Goal: Task Accomplishment & Management: Complete application form

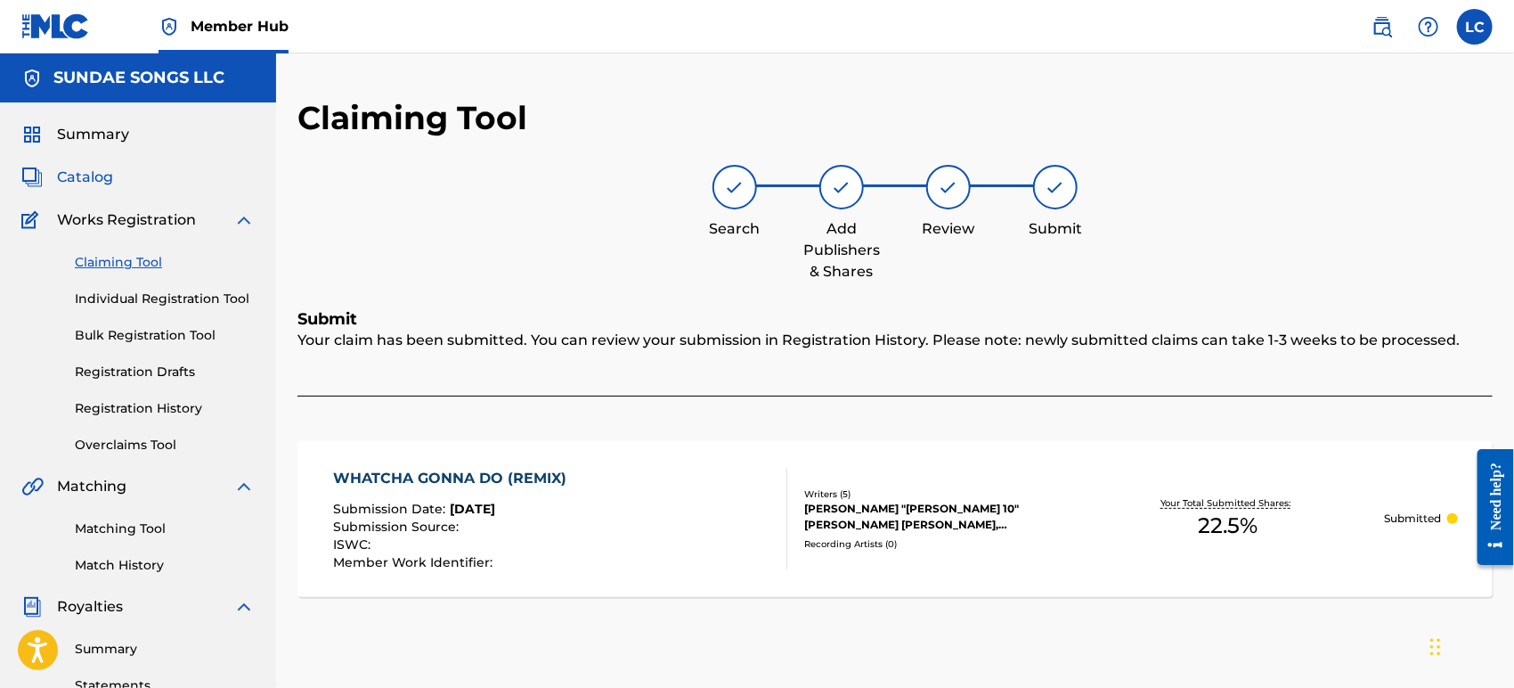
click at [75, 167] on span "Catalog" at bounding box center [85, 177] width 56 height 21
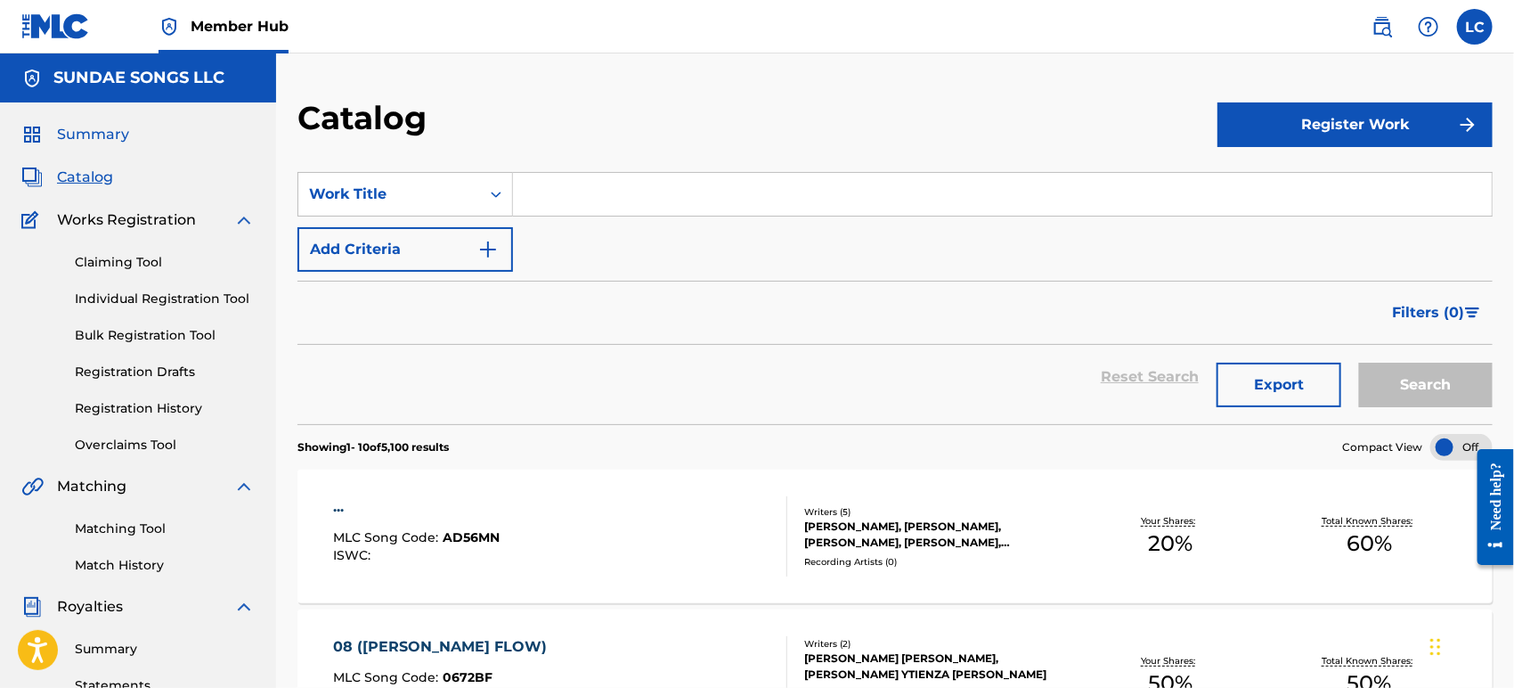
drag, startPoint x: 92, startPoint y: 137, endPoint x: 264, endPoint y: 149, distance: 172.3
click at [92, 137] on span "Summary" at bounding box center [93, 134] width 72 height 21
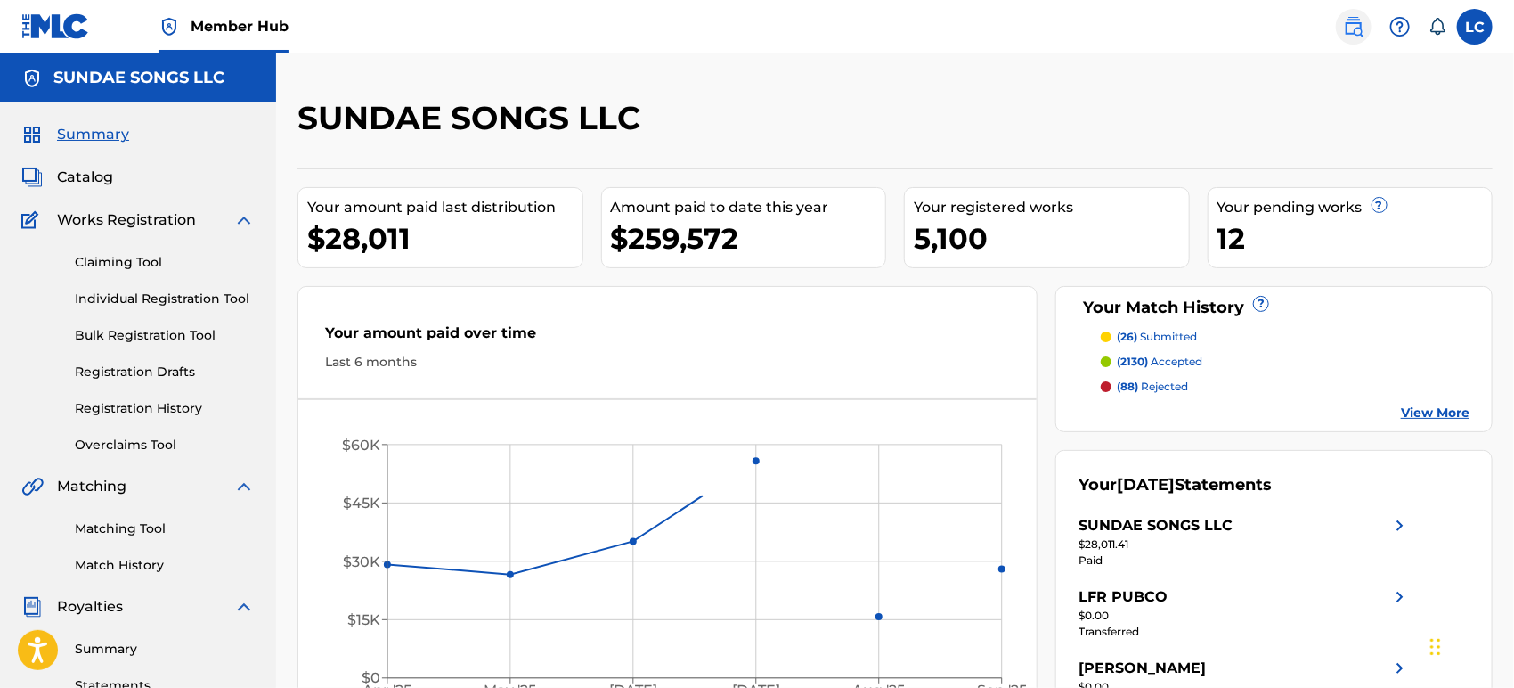
click at [1359, 20] on img at bounding box center [1353, 26] width 21 height 21
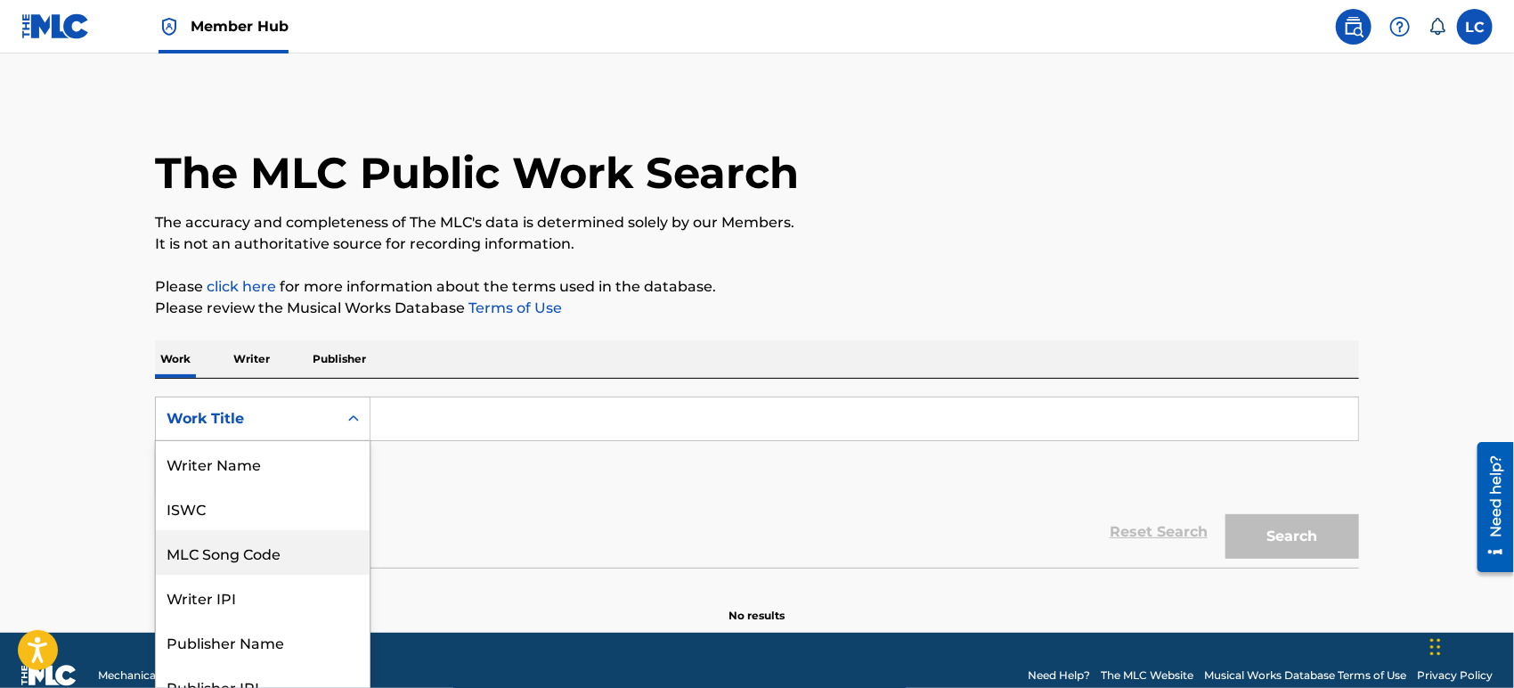
scroll to position [21, 0]
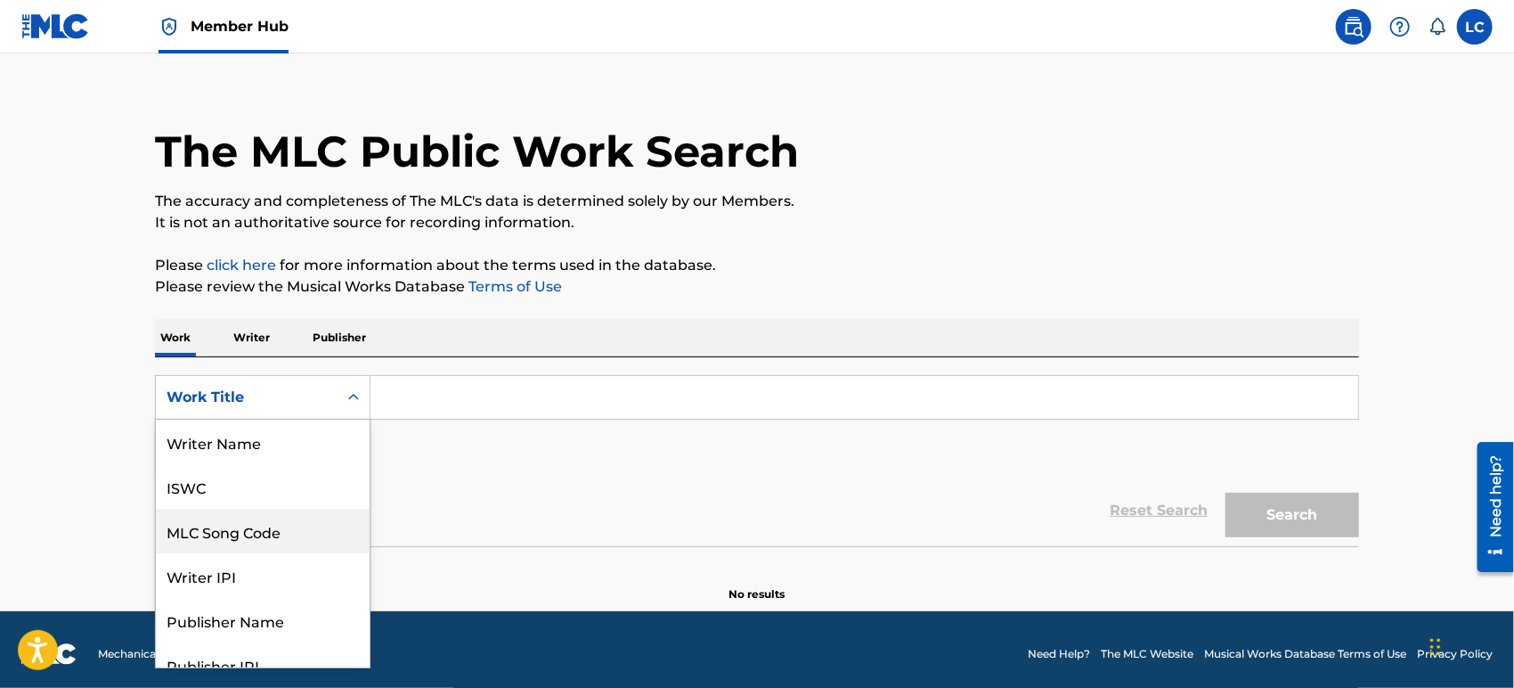
click at [270, 420] on div "8 results available. Use Up and Down to choose options, press Enter to select t…" at bounding box center [263, 397] width 216 height 45
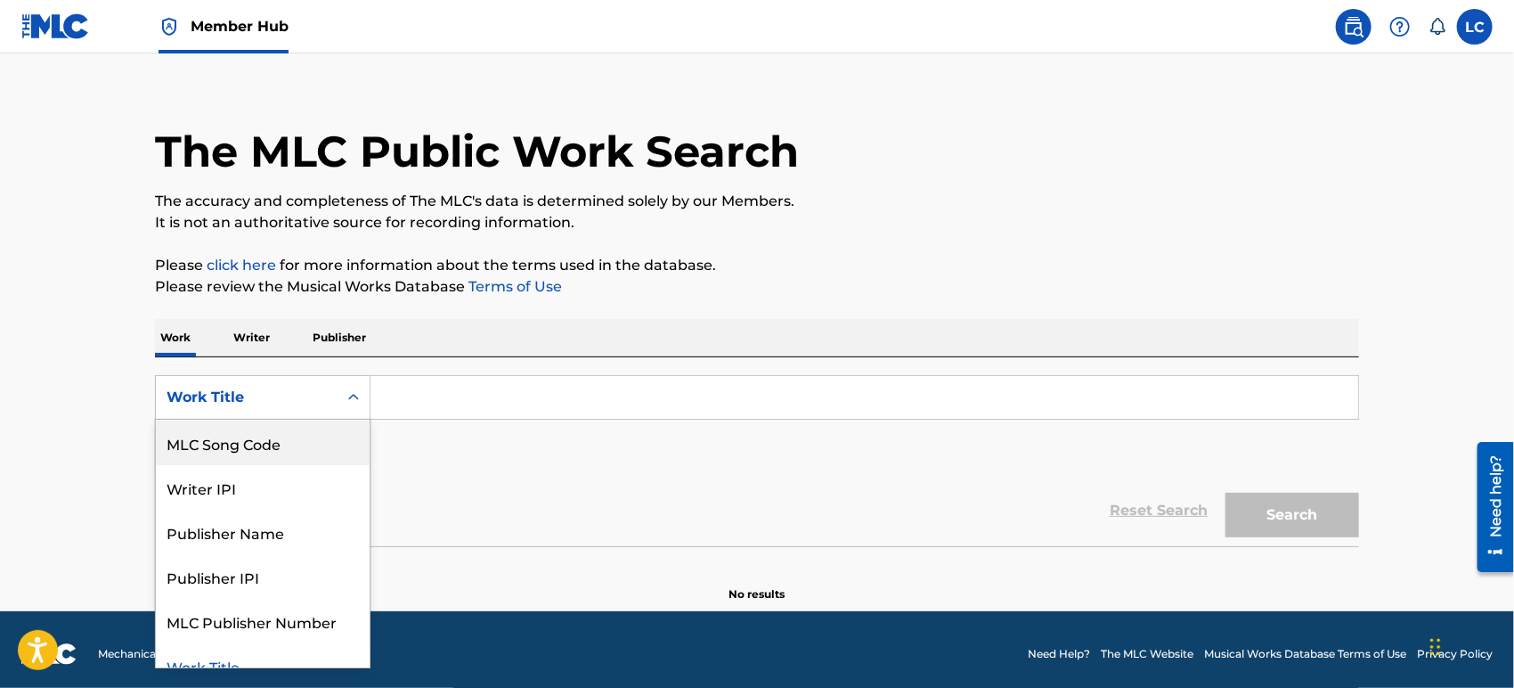
drag, startPoint x: 266, startPoint y: 430, endPoint x: 340, endPoint y: 420, distance: 74.6
click at [267, 431] on div "MLC Song Code" at bounding box center [263, 442] width 214 height 45
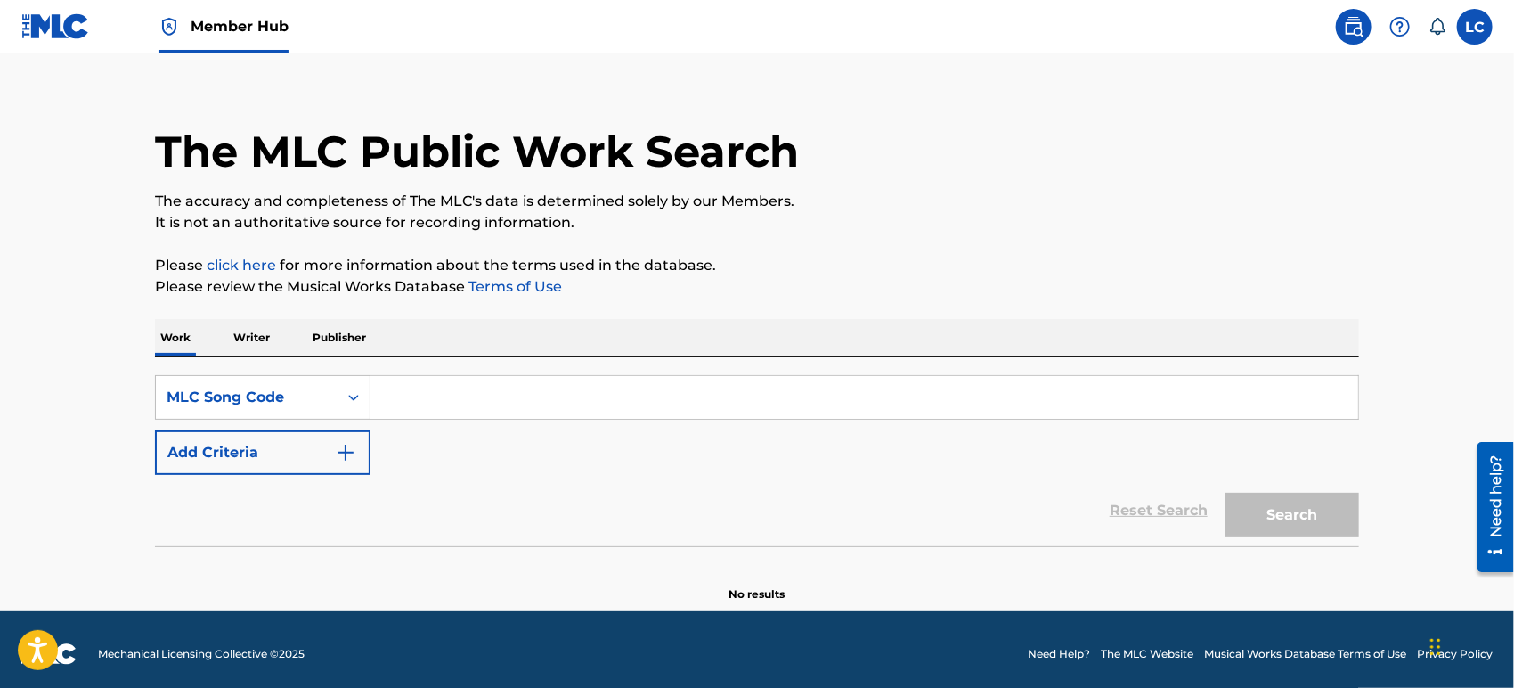
paste input "SJ031P"
type input "SJ031P"
click at [1297, 504] on button "Search" at bounding box center [1293, 515] width 134 height 45
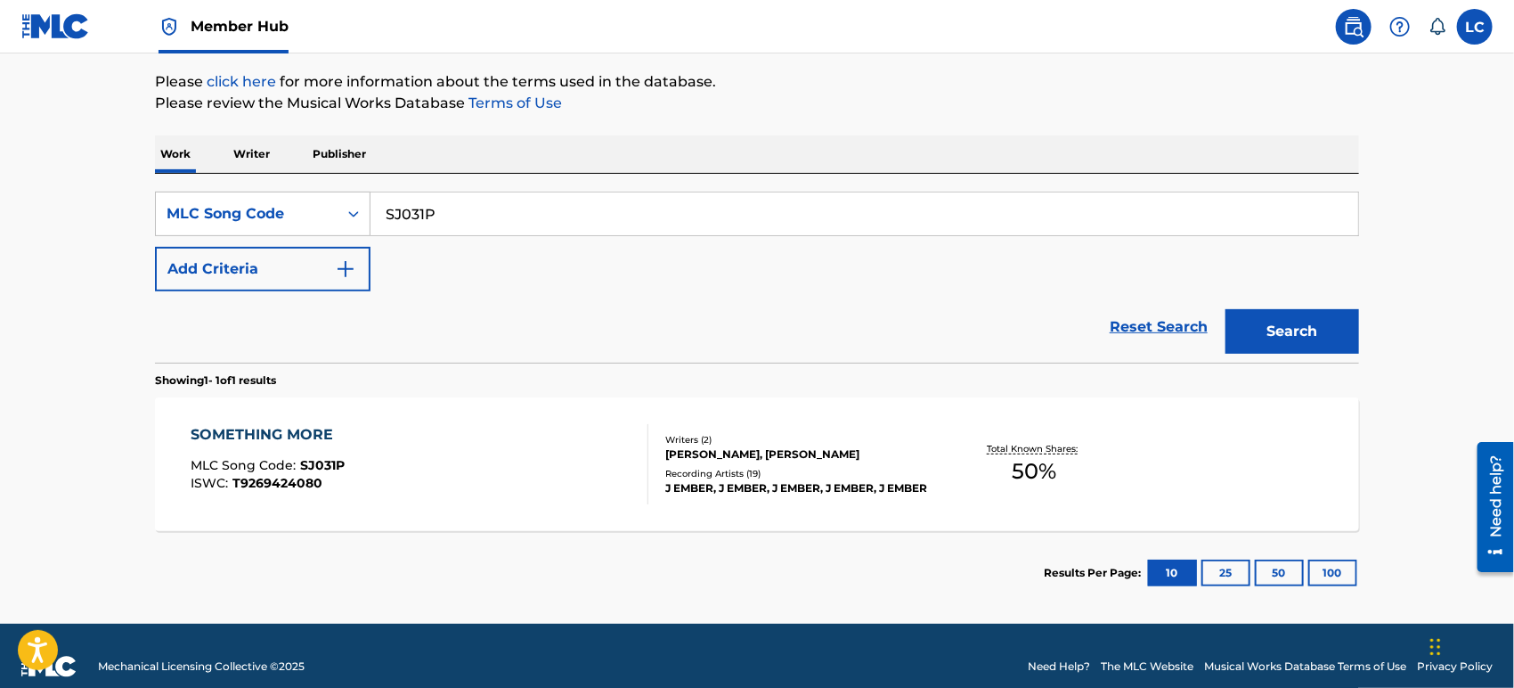
scroll to position [219, 0]
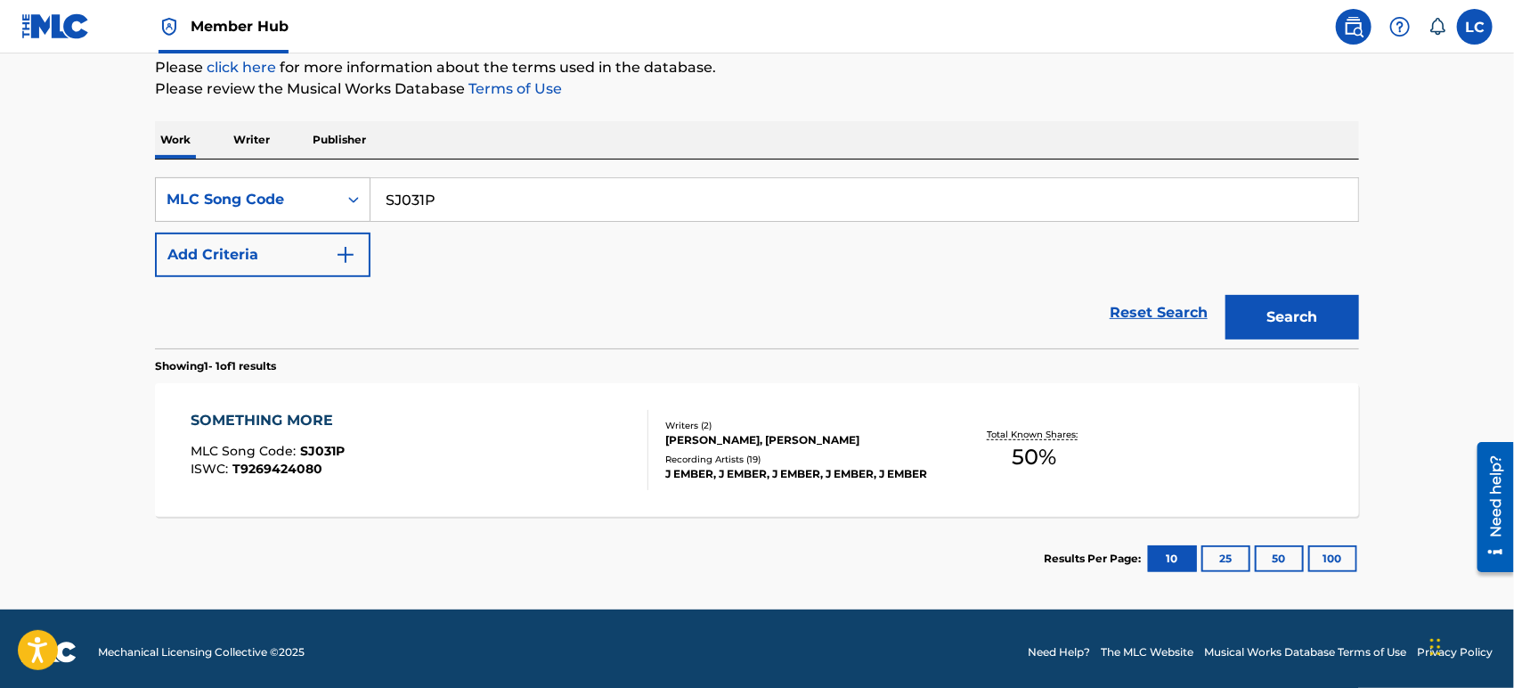
click at [698, 452] on div "Recording Artists ( 19 )" at bounding box center [799, 458] width 269 height 13
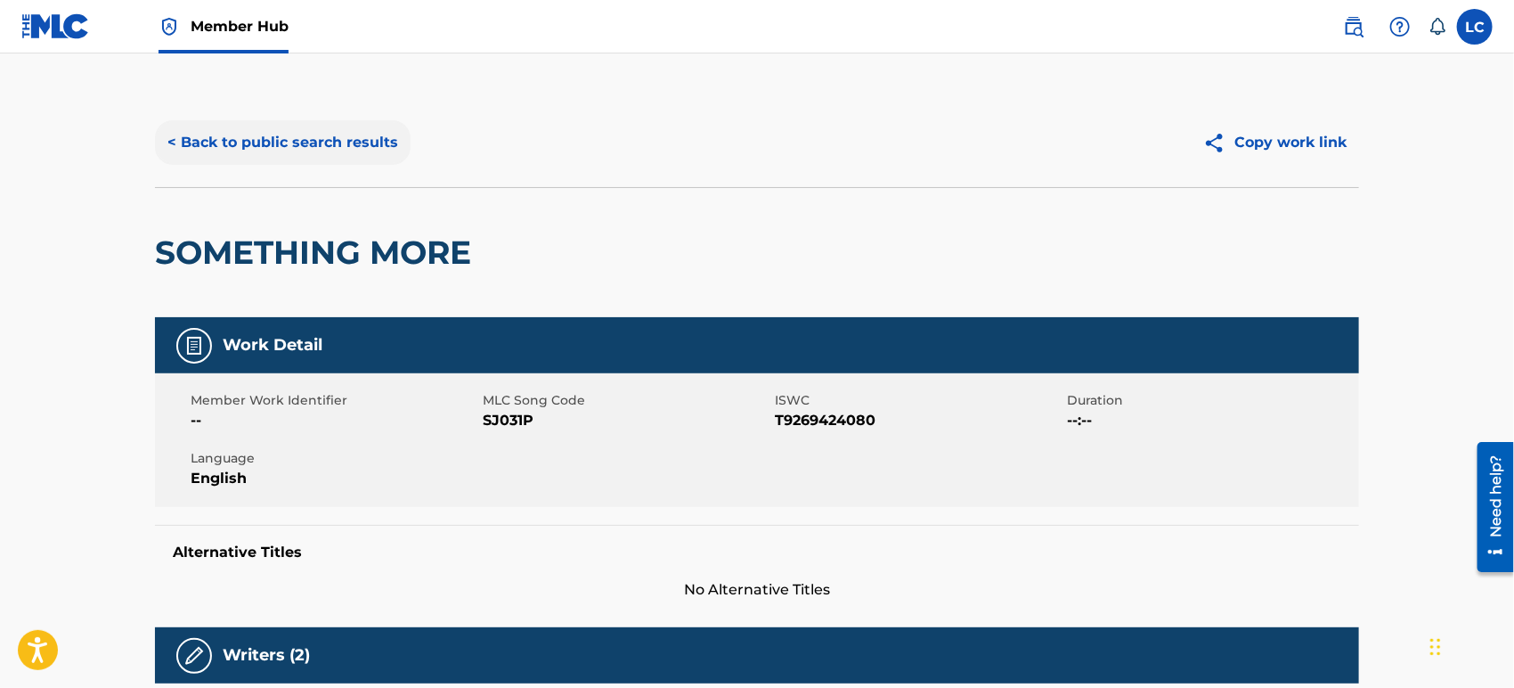
click at [278, 143] on button "< Back to public search results" at bounding box center [283, 142] width 256 height 45
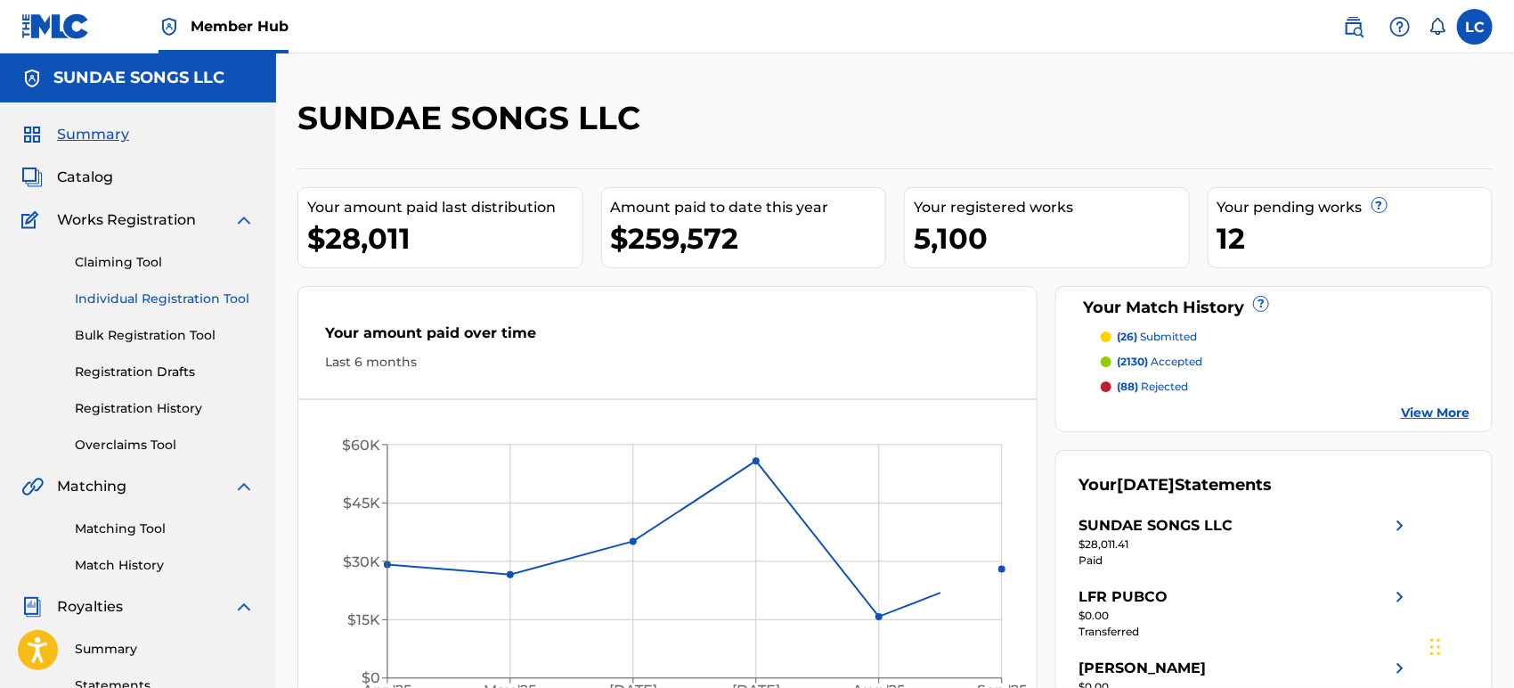
click at [132, 294] on link "Individual Registration Tool" at bounding box center [165, 298] width 180 height 19
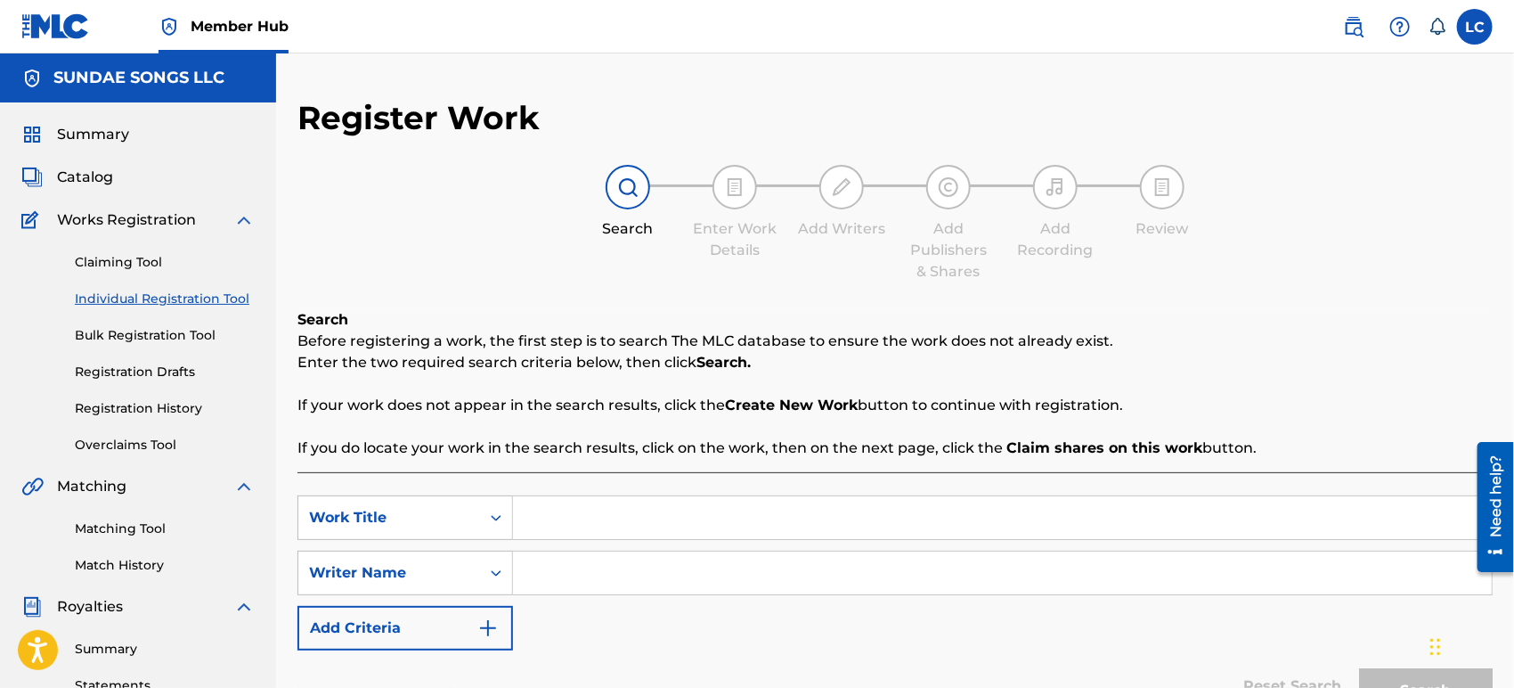
paste input "WOODSHOP"
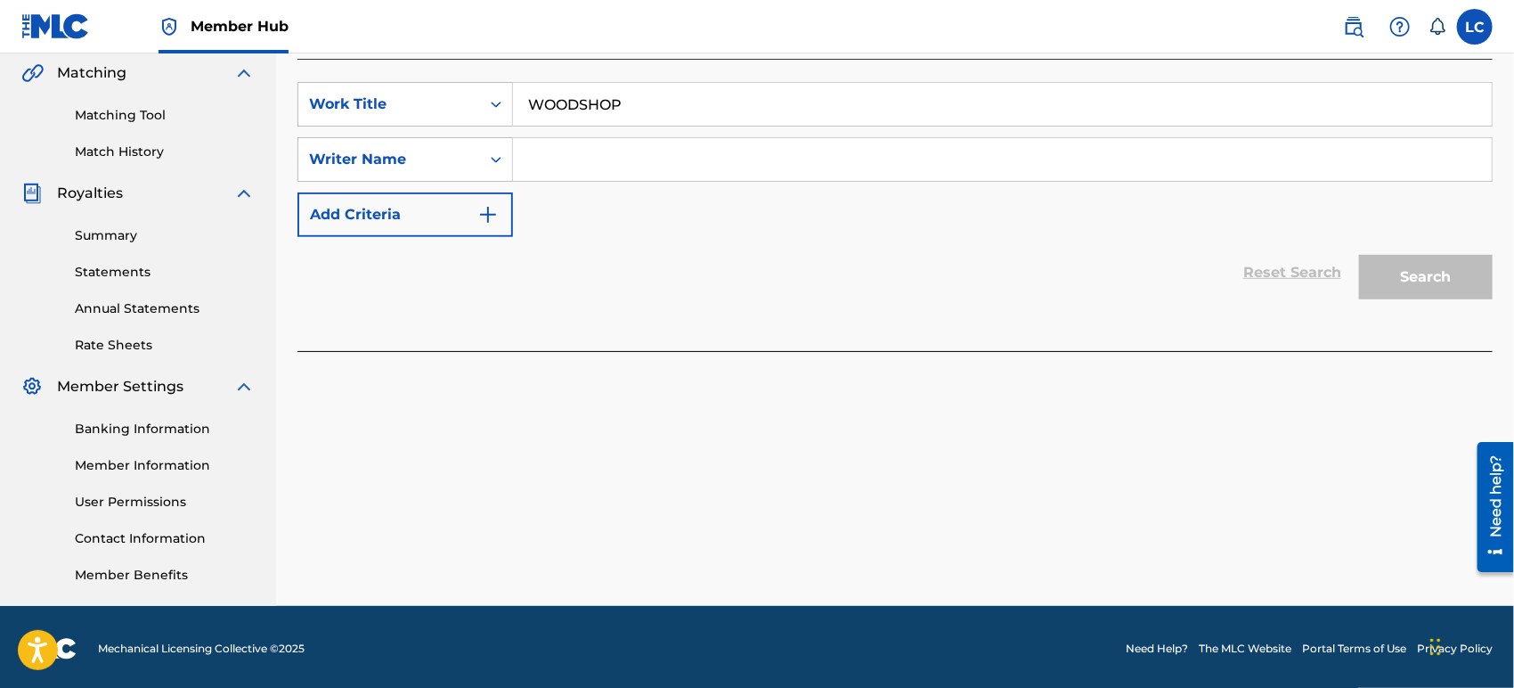
scroll to position [416, 0]
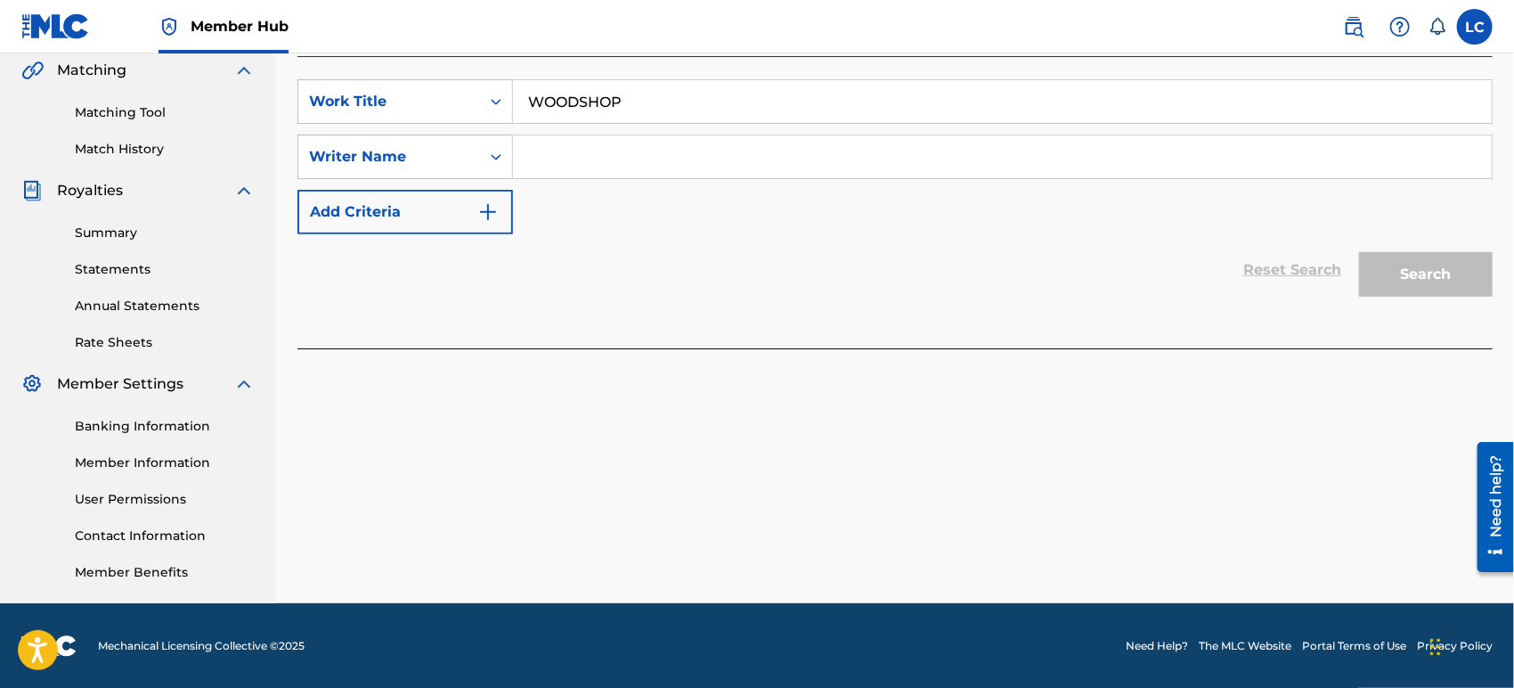
type input "WOODSHOP"
click at [601, 159] on input "Search Form" at bounding box center [1002, 156] width 979 height 43
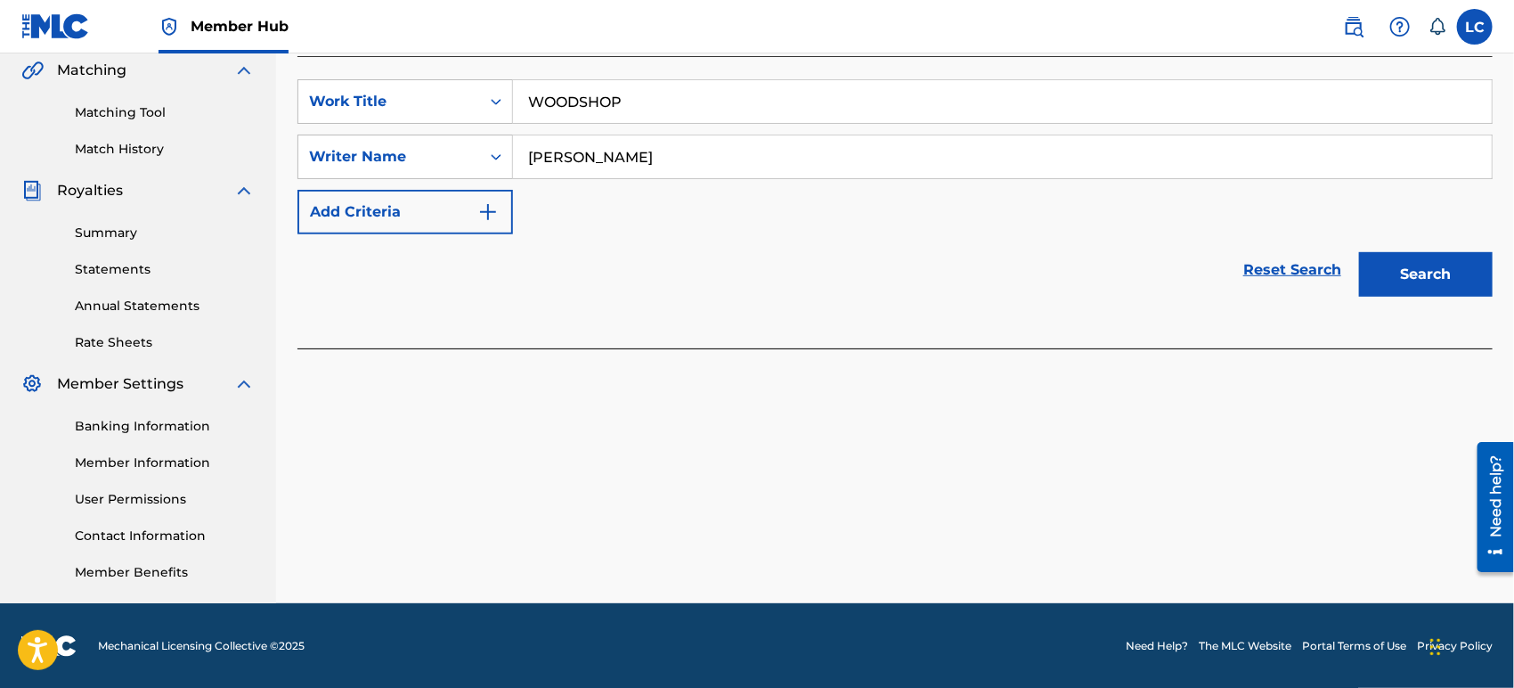
type input "[PERSON_NAME]"
click at [1359, 252] on button "Search" at bounding box center [1426, 274] width 134 height 45
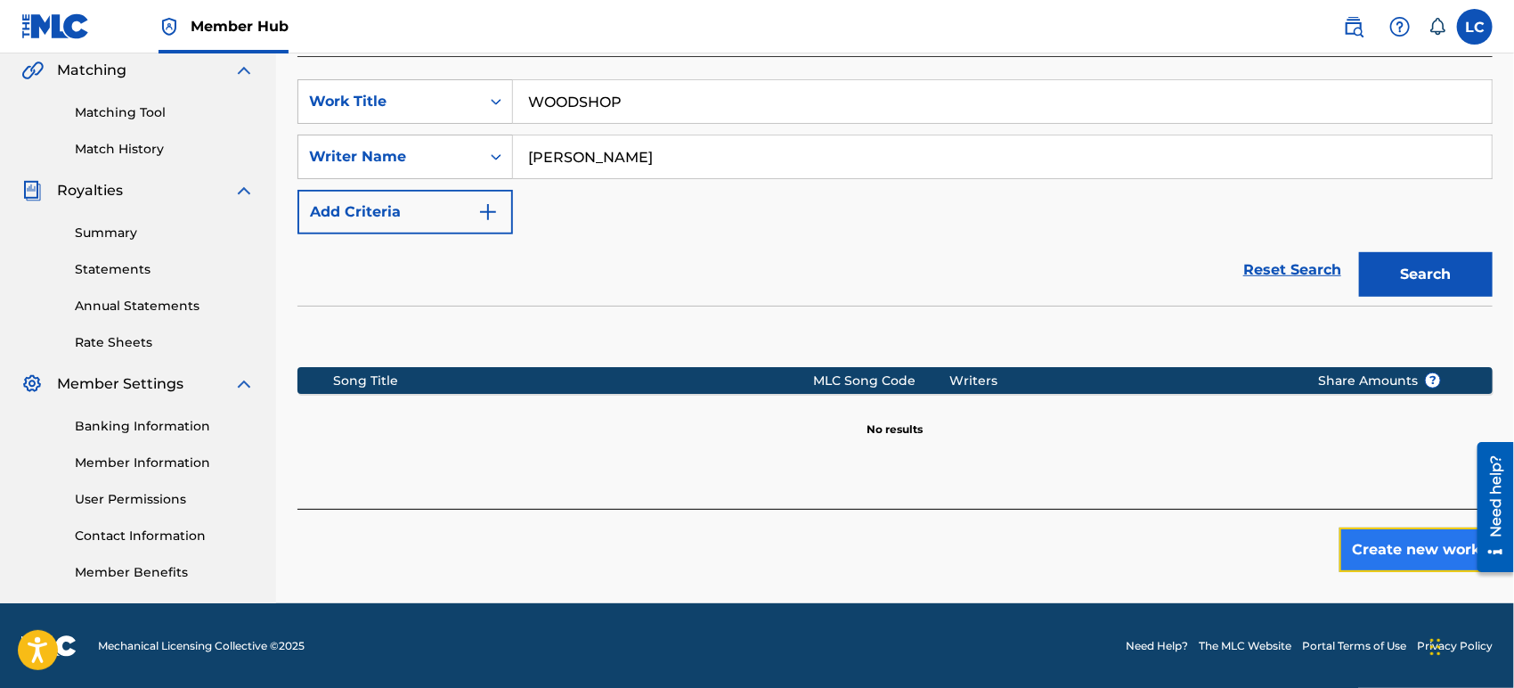
click at [1359, 557] on button "Create new work" at bounding box center [1416, 549] width 153 height 45
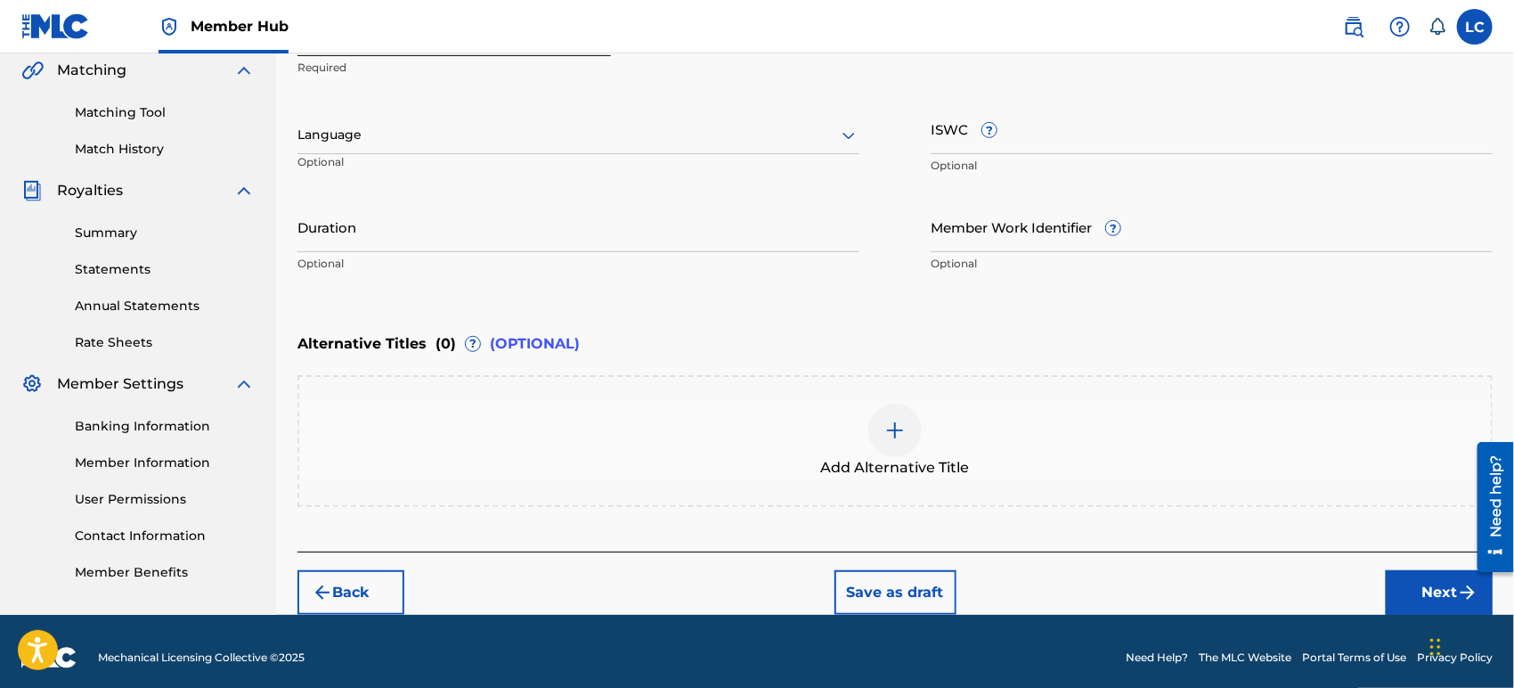
click at [1381, 572] on div "Back Save as draft Next" at bounding box center [894, 582] width 1195 height 63
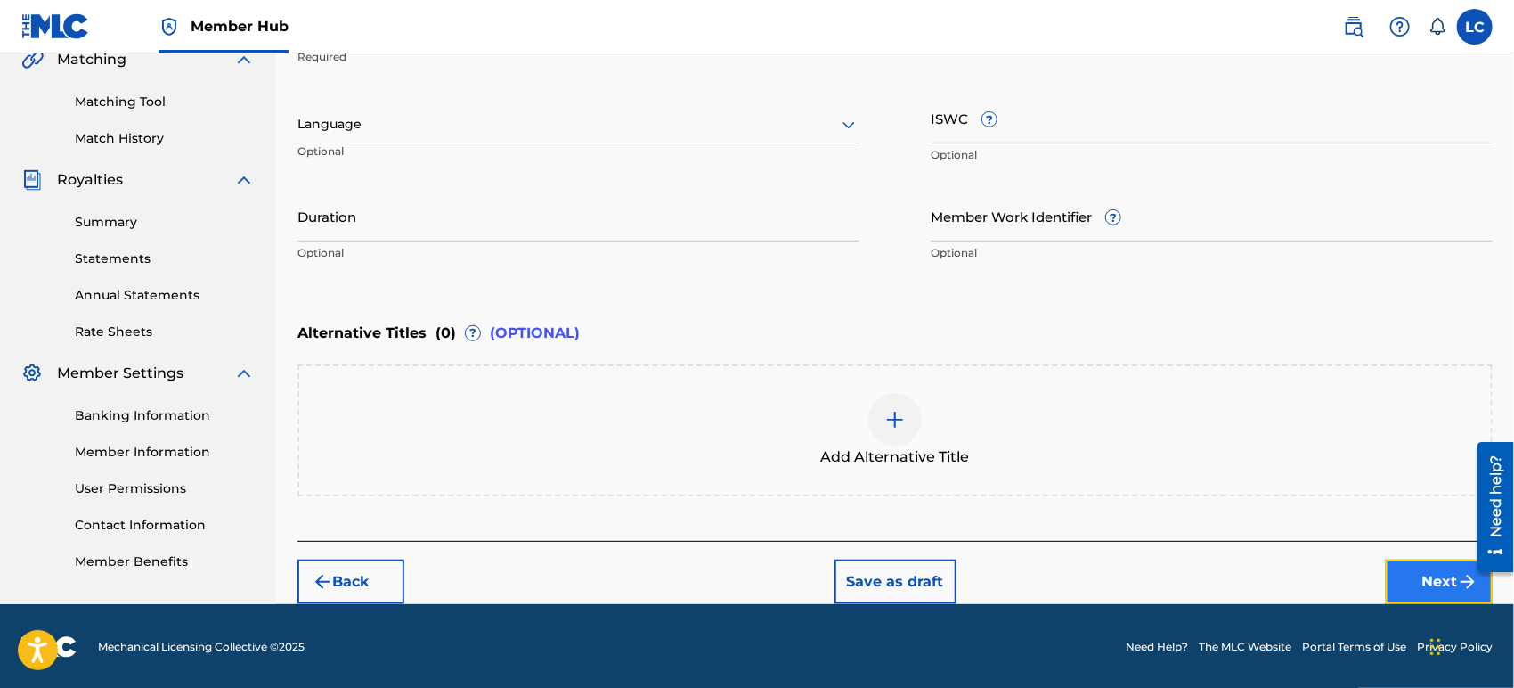
click at [1411, 582] on button "Next" at bounding box center [1439, 581] width 107 height 45
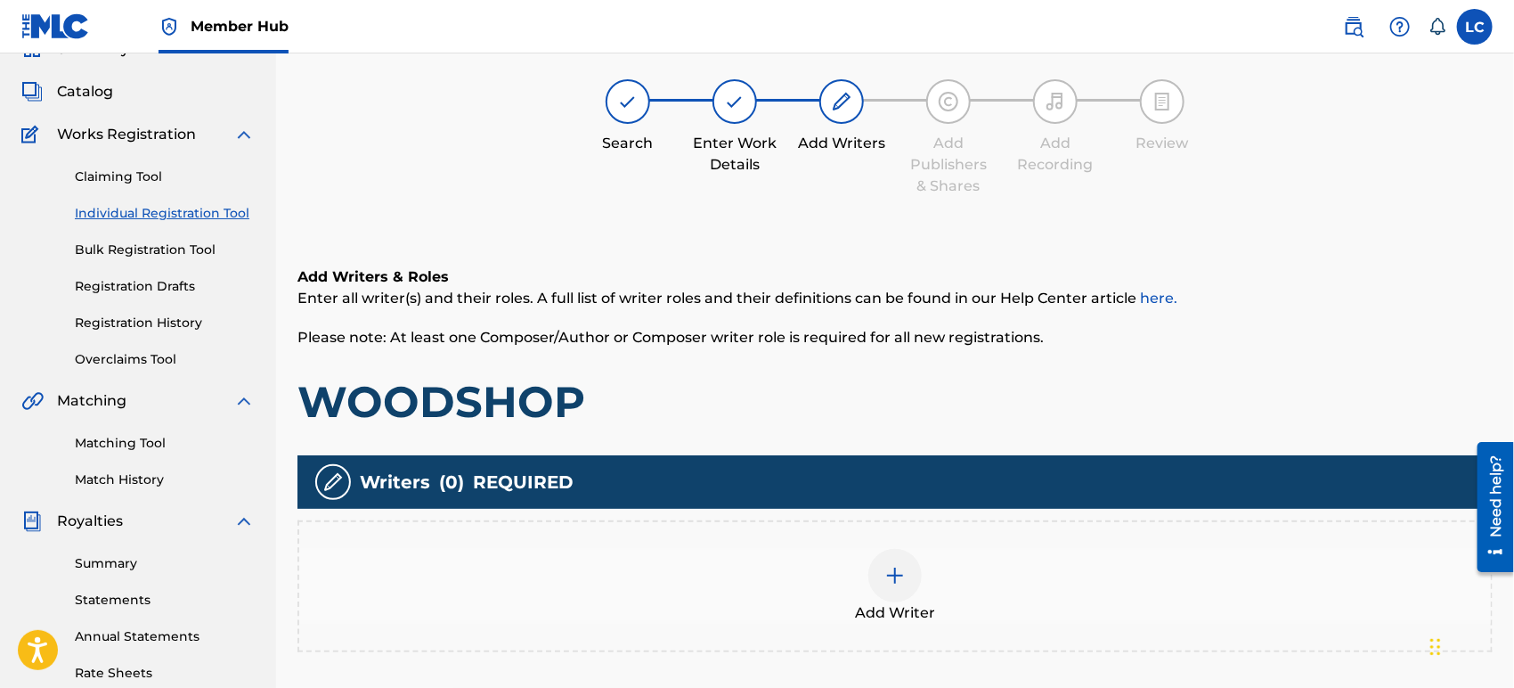
scroll to position [79, 0]
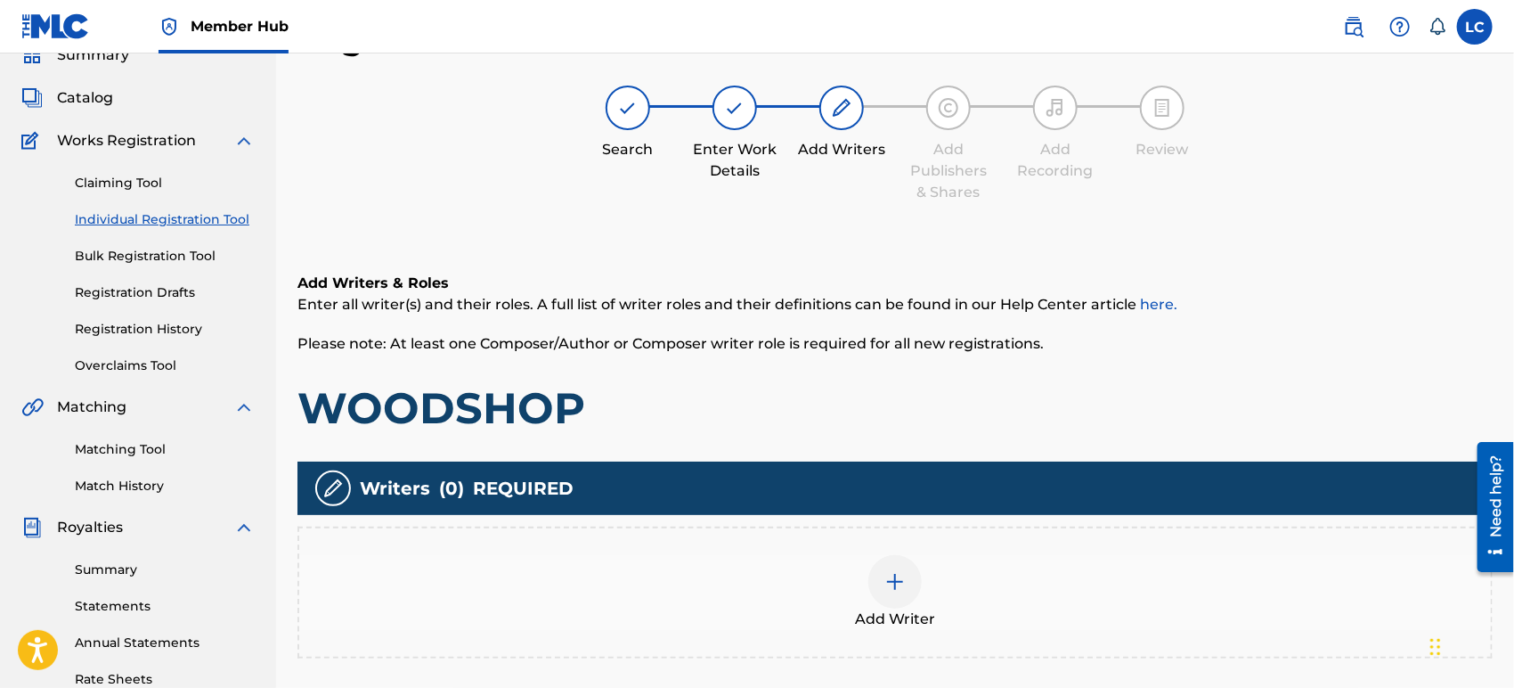
click at [793, 616] on div "Add Writer" at bounding box center [895, 592] width 1192 height 75
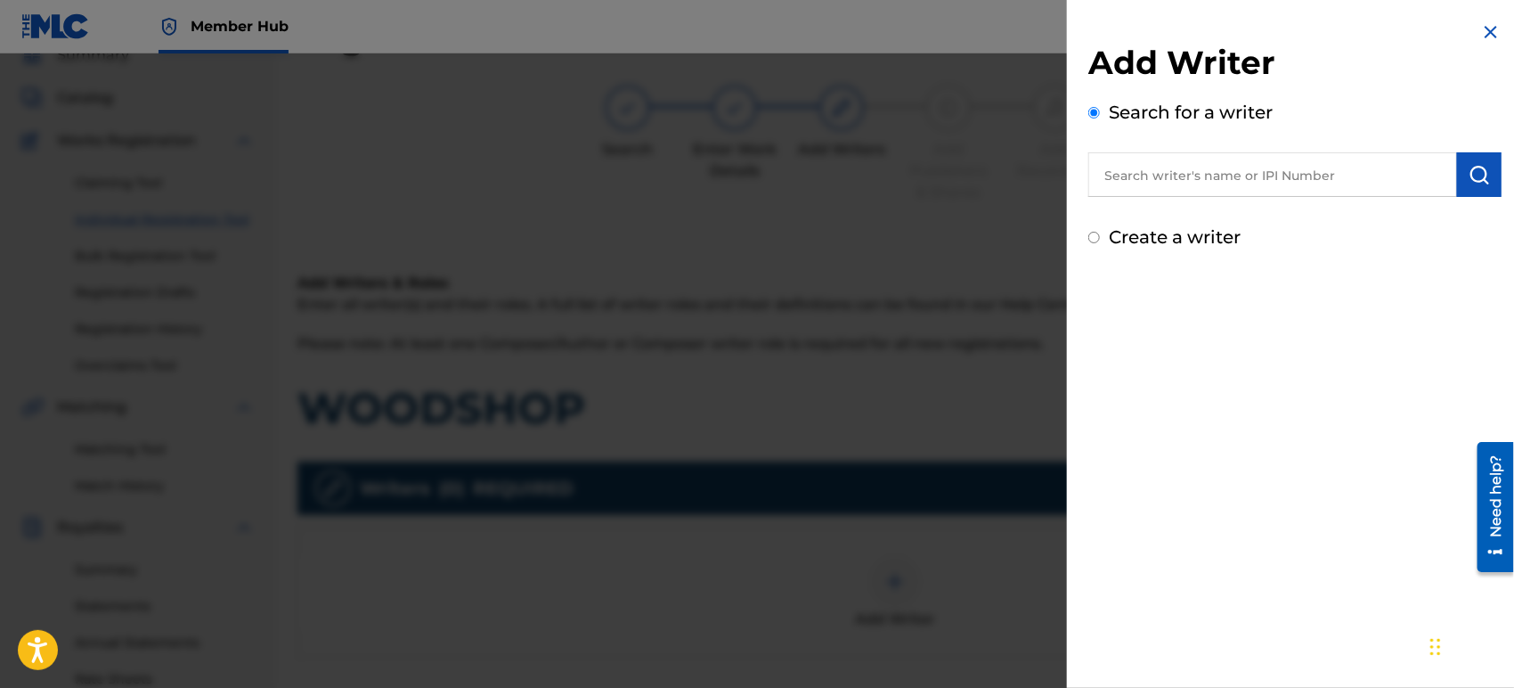
click at [1222, 170] on input "text" at bounding box center [1272, 174] width 369 height 45
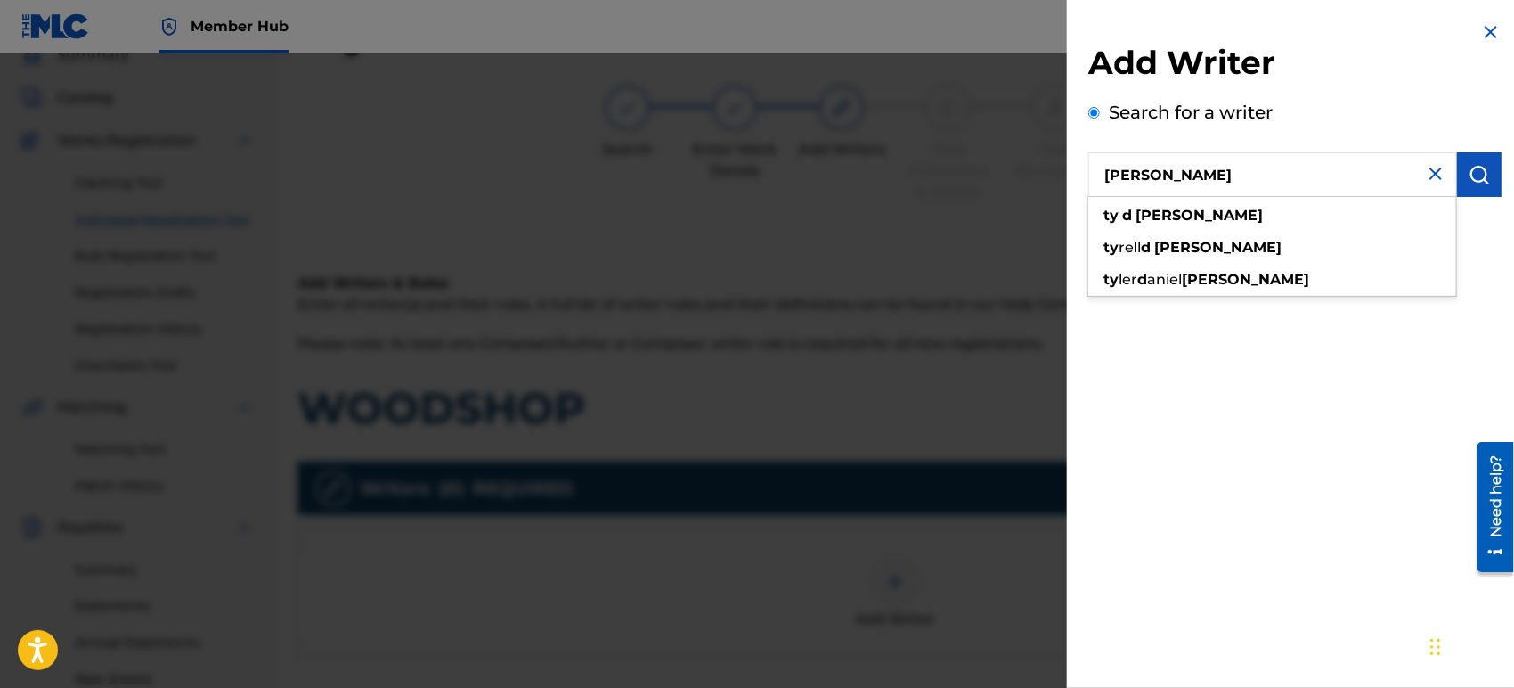
type input "[PERSON_NAME]"
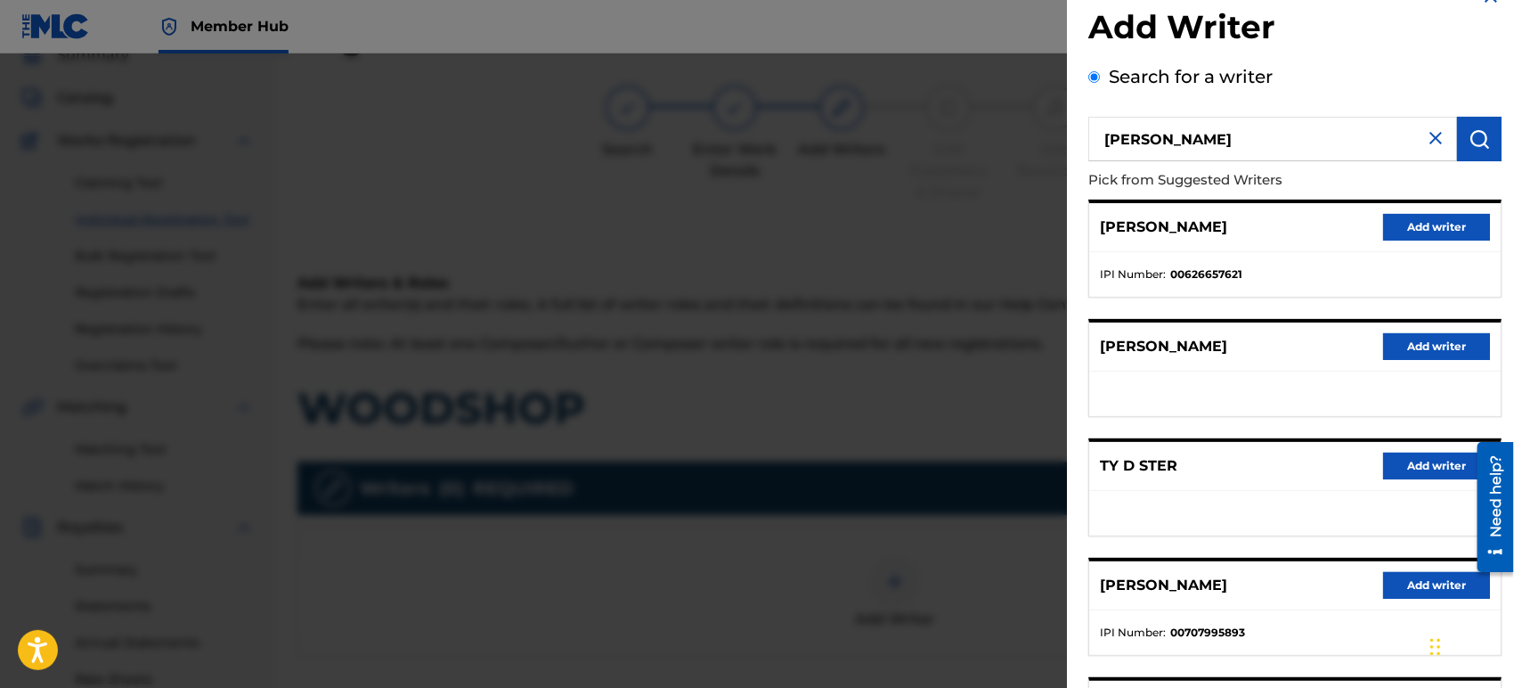
scroll to position [99, 0]
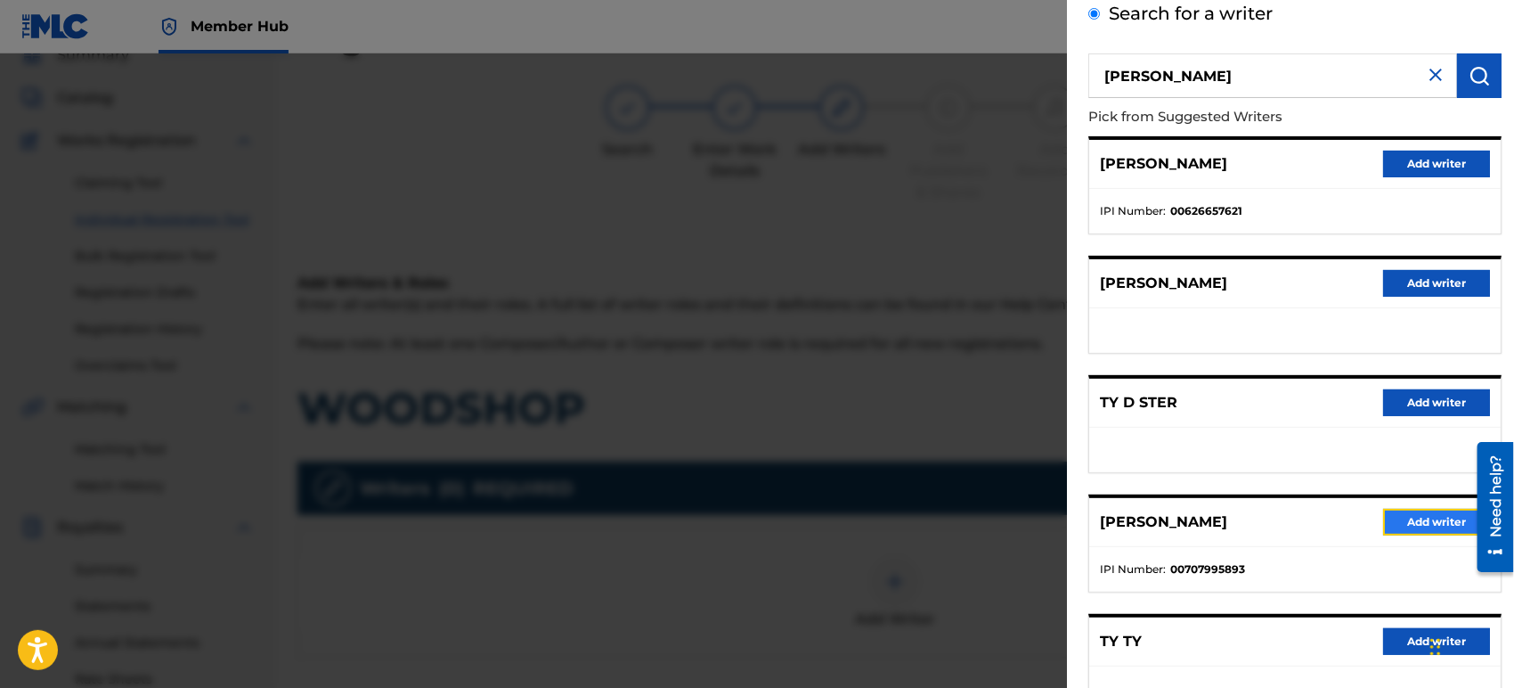
click at [1415, 522] on button "Add writer" at bounding box center [1436, 522] width 107 height 27
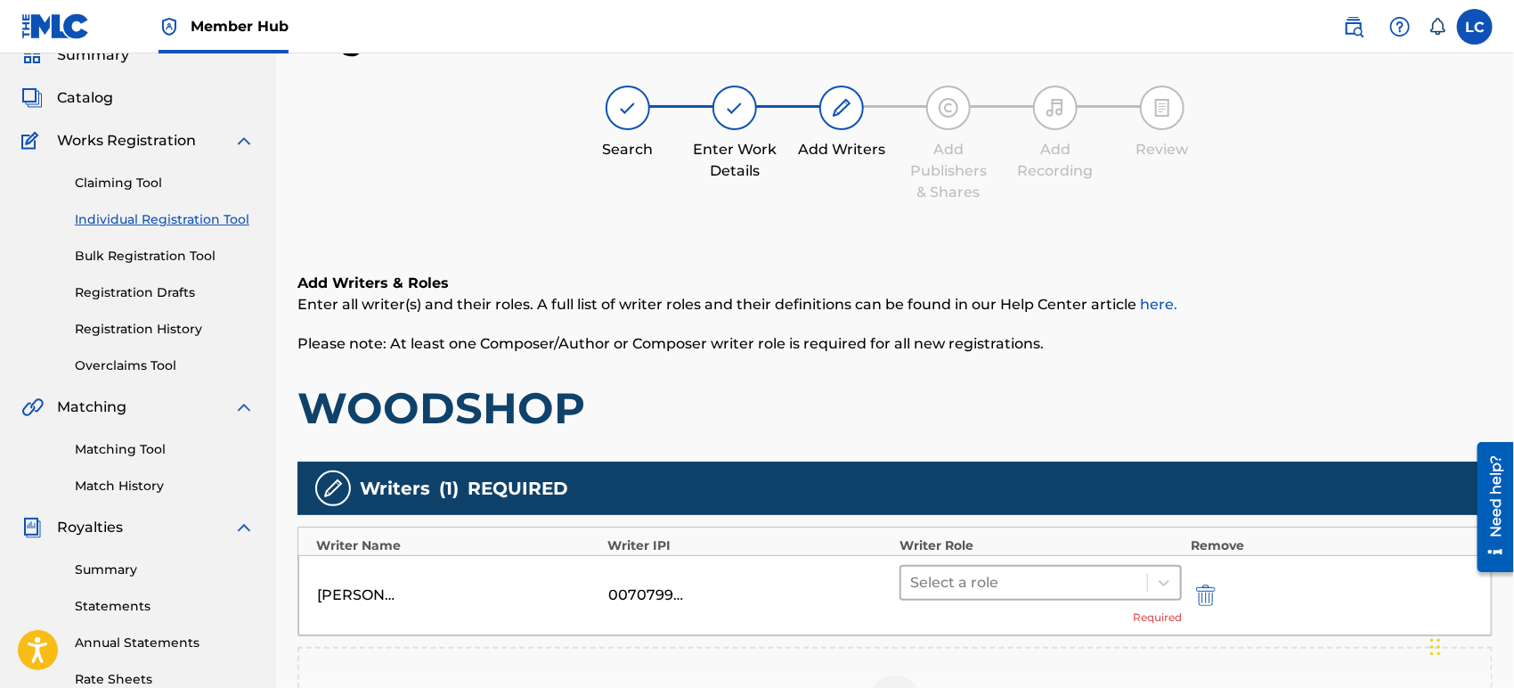
click at [1047, 581] on div at bounding box center [1024, 582] width 228 height 25
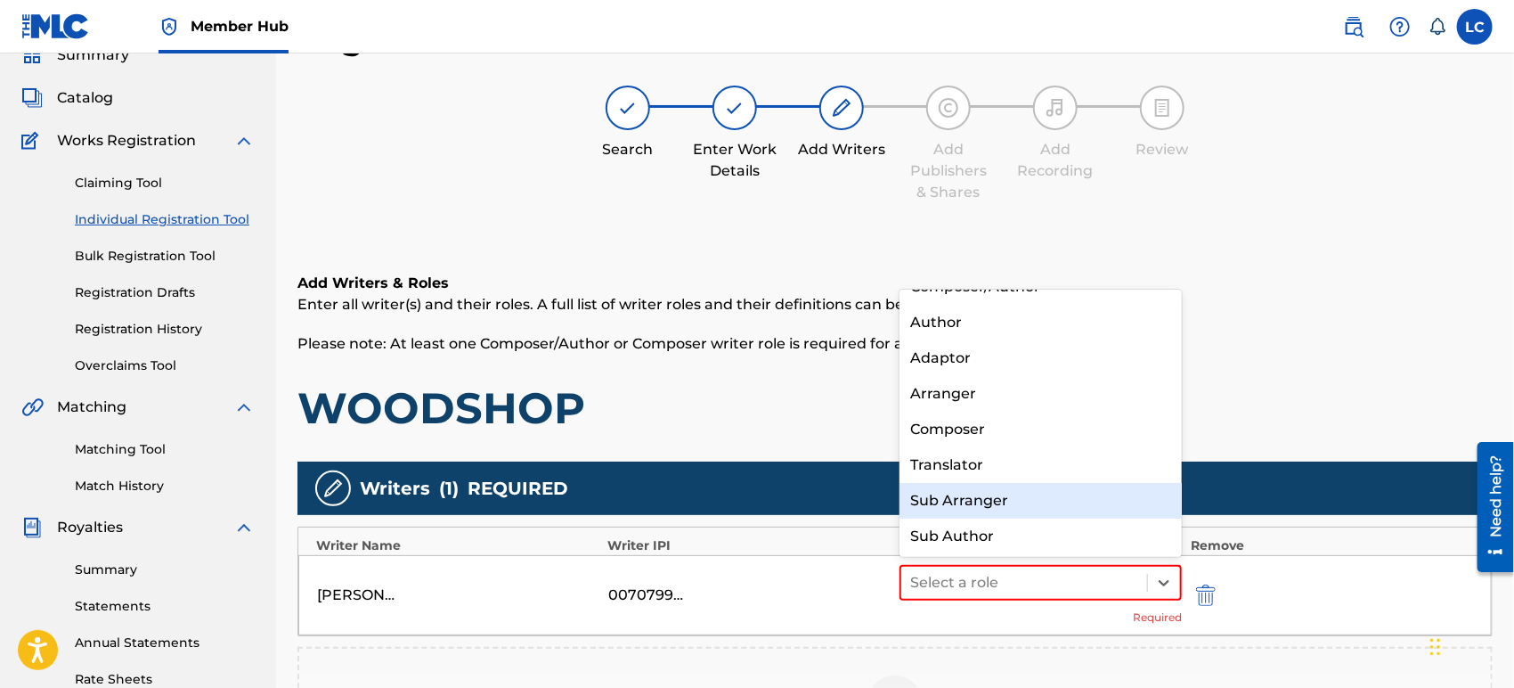
scroll to position [0, 0]
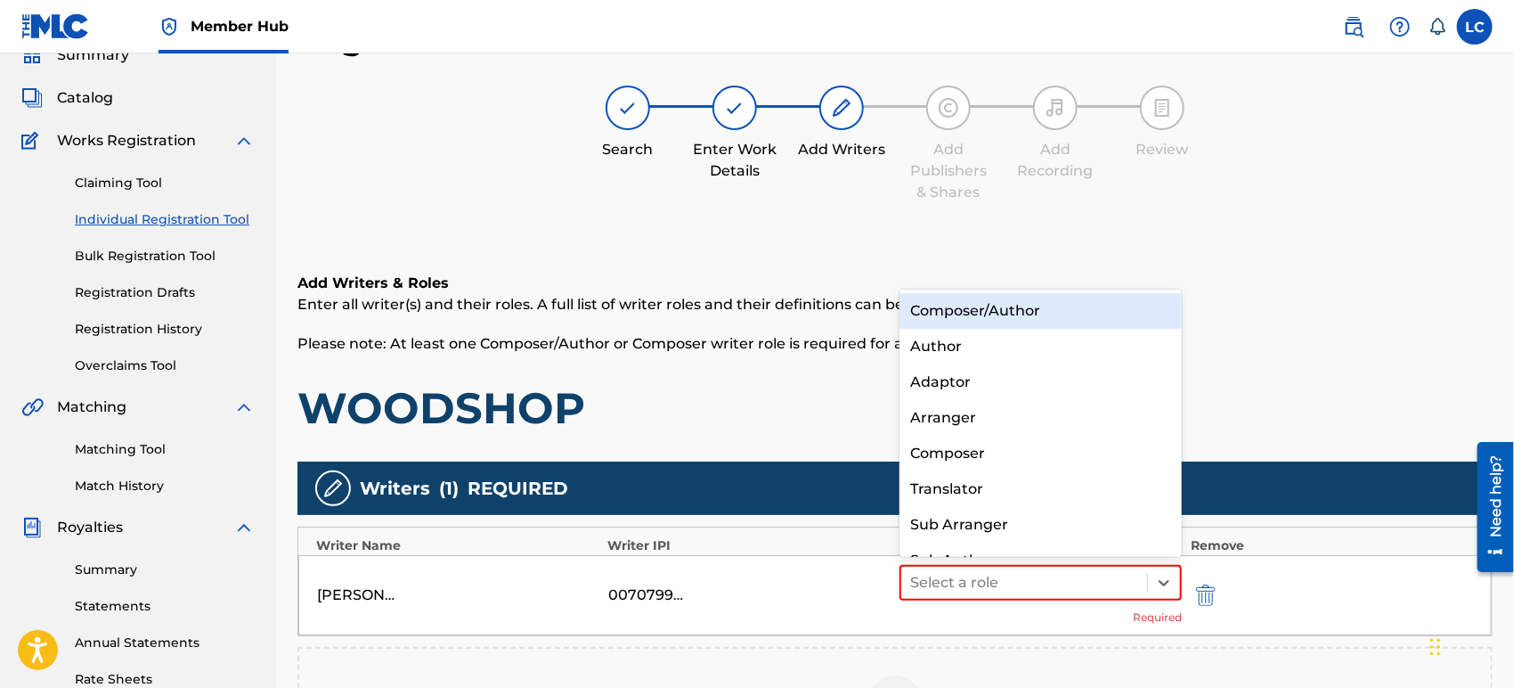
click at [1059, 319] on div "Composer/Author" at bounding box center [1041, 311] width 282 height 36
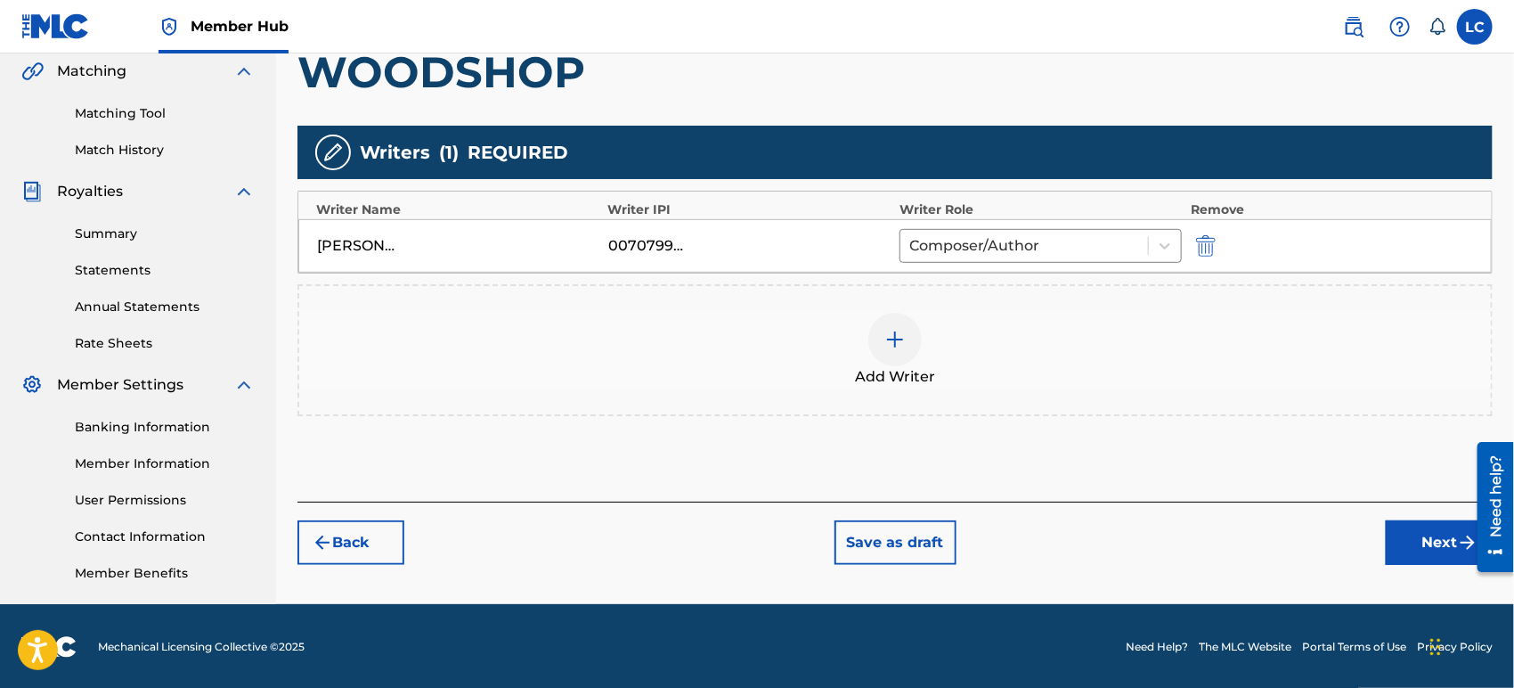
scroll to position [416, 0]
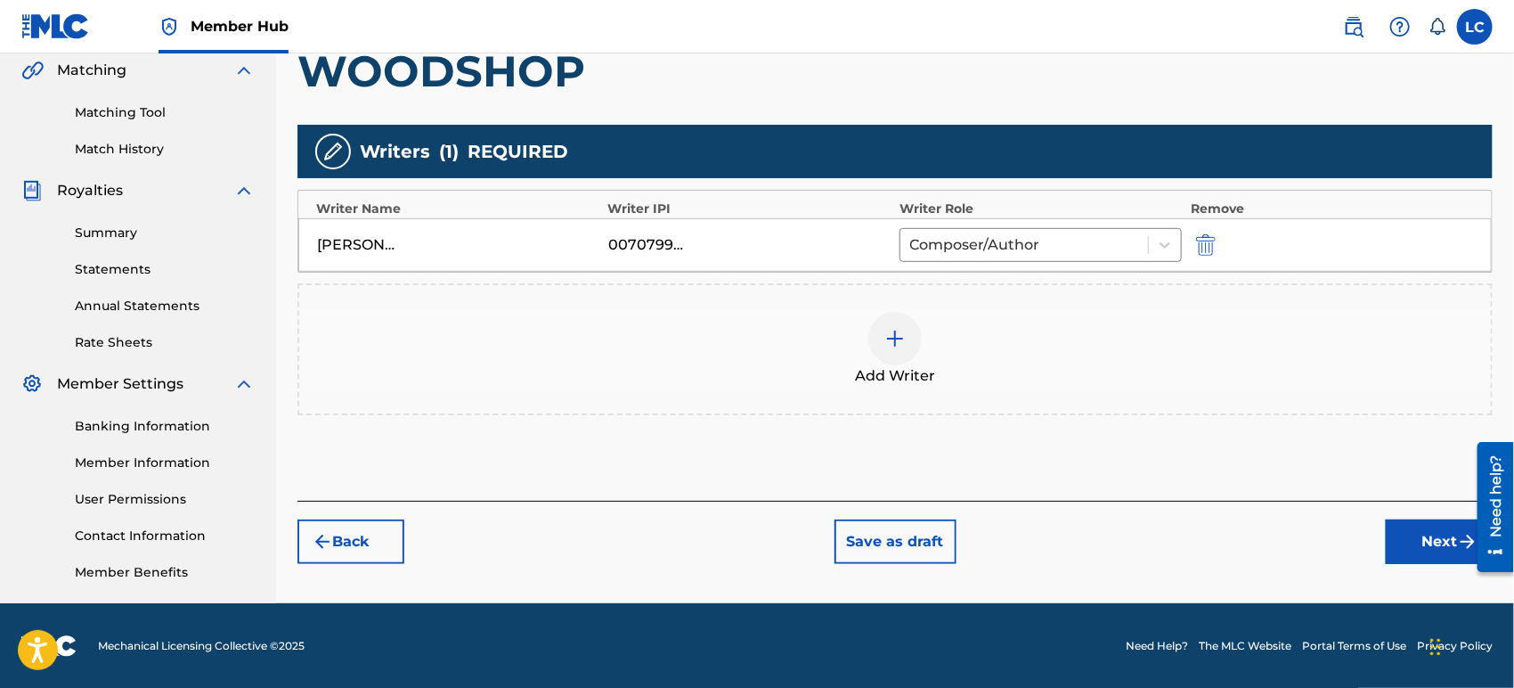
click at [1040, 352] on div "Add Writer" at bounding box center [895, 349] width 1192 height 75
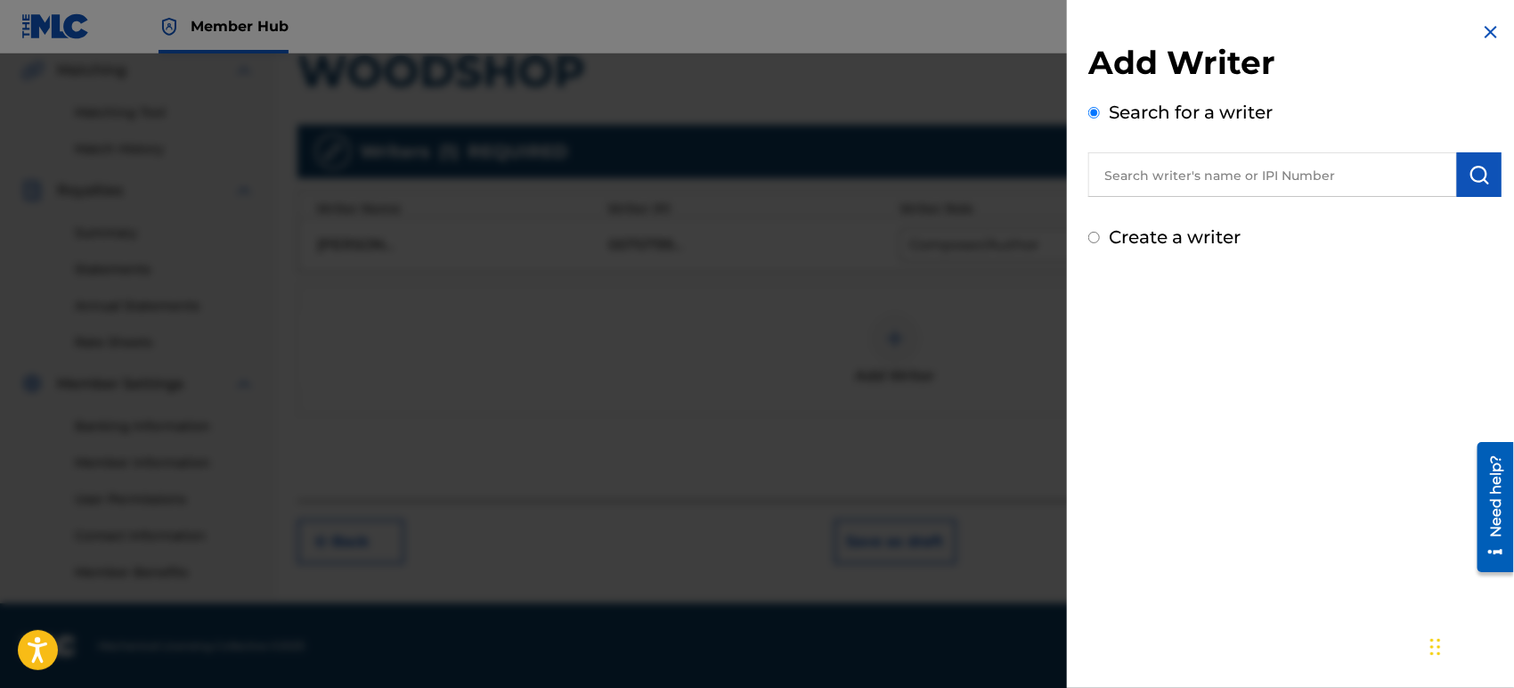
click at [1236, 172] on input "text" at bounding box center [1272, 174] width 369 height 45
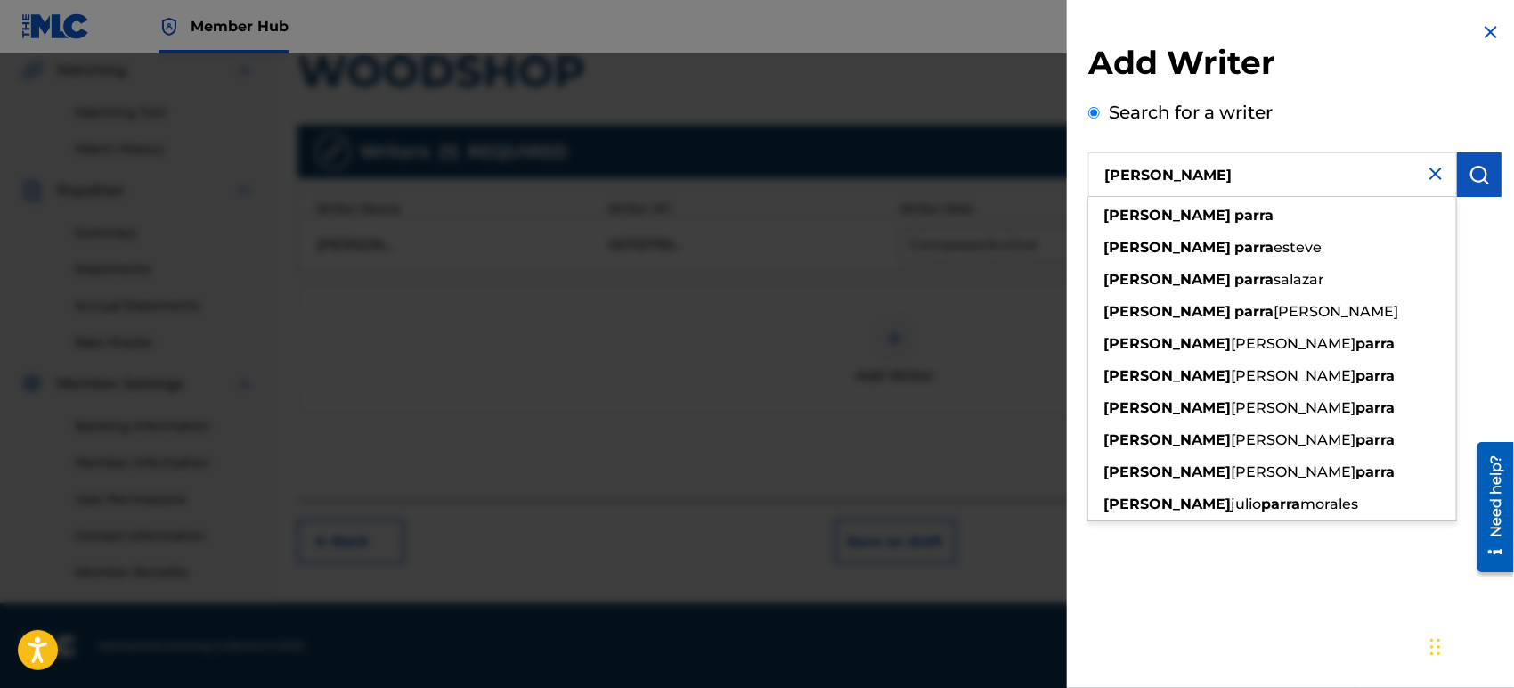
type input "[PERSON_NAME]"
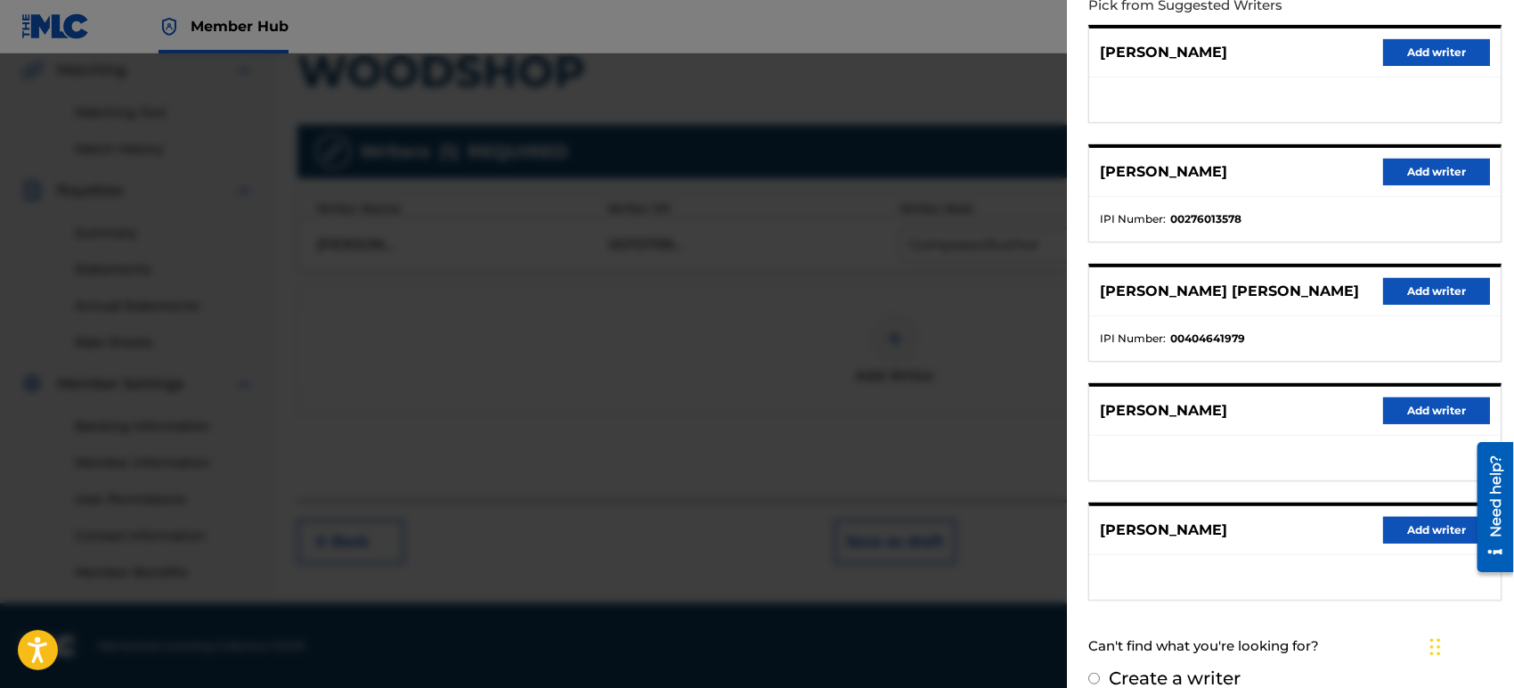
scroll to position [232, 0]
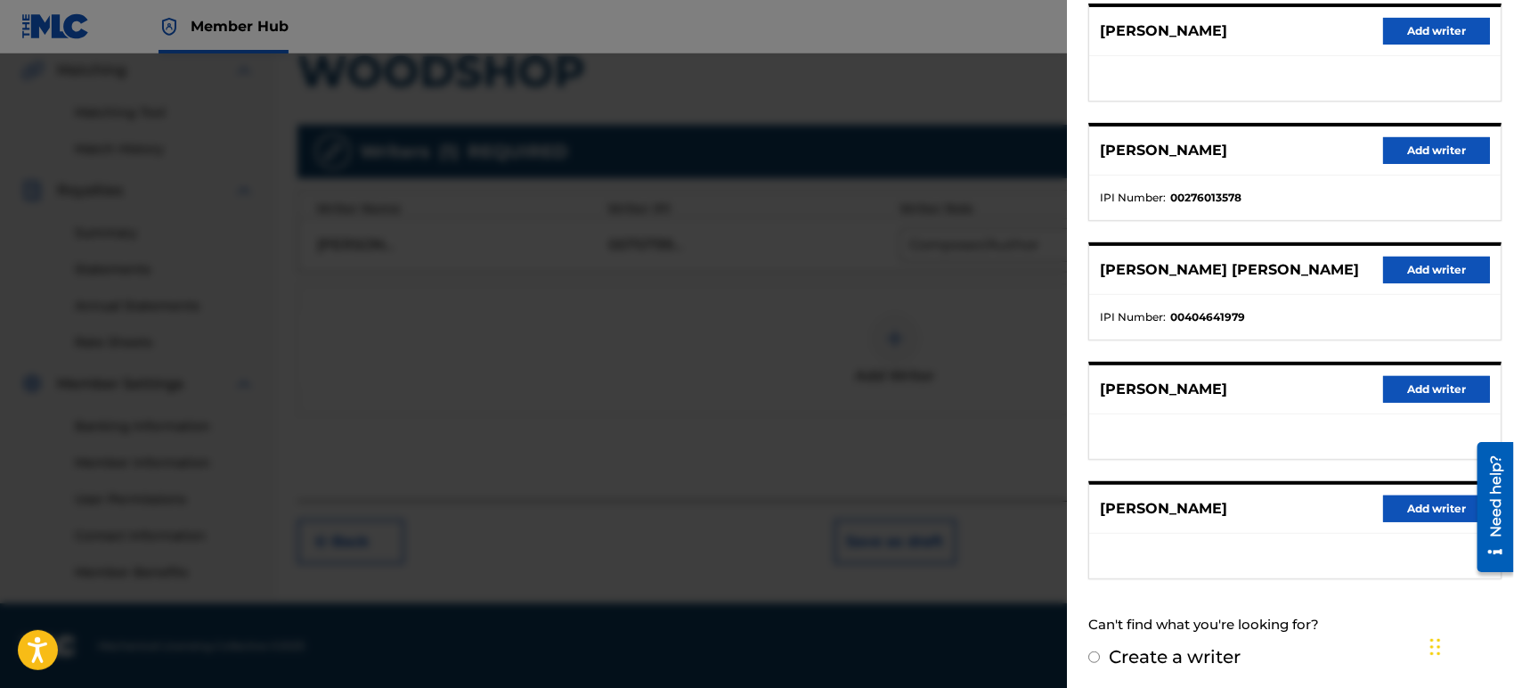
click at [1421, 371] on div "[PERSON_NAME] Add writer" at bounding box center [1294, 389] width 411 height 49
click at [1096, 651] on input "Create a writer" at bounding box center [1094, 657] width 12 height 12
radio input "false"
radio input "true"
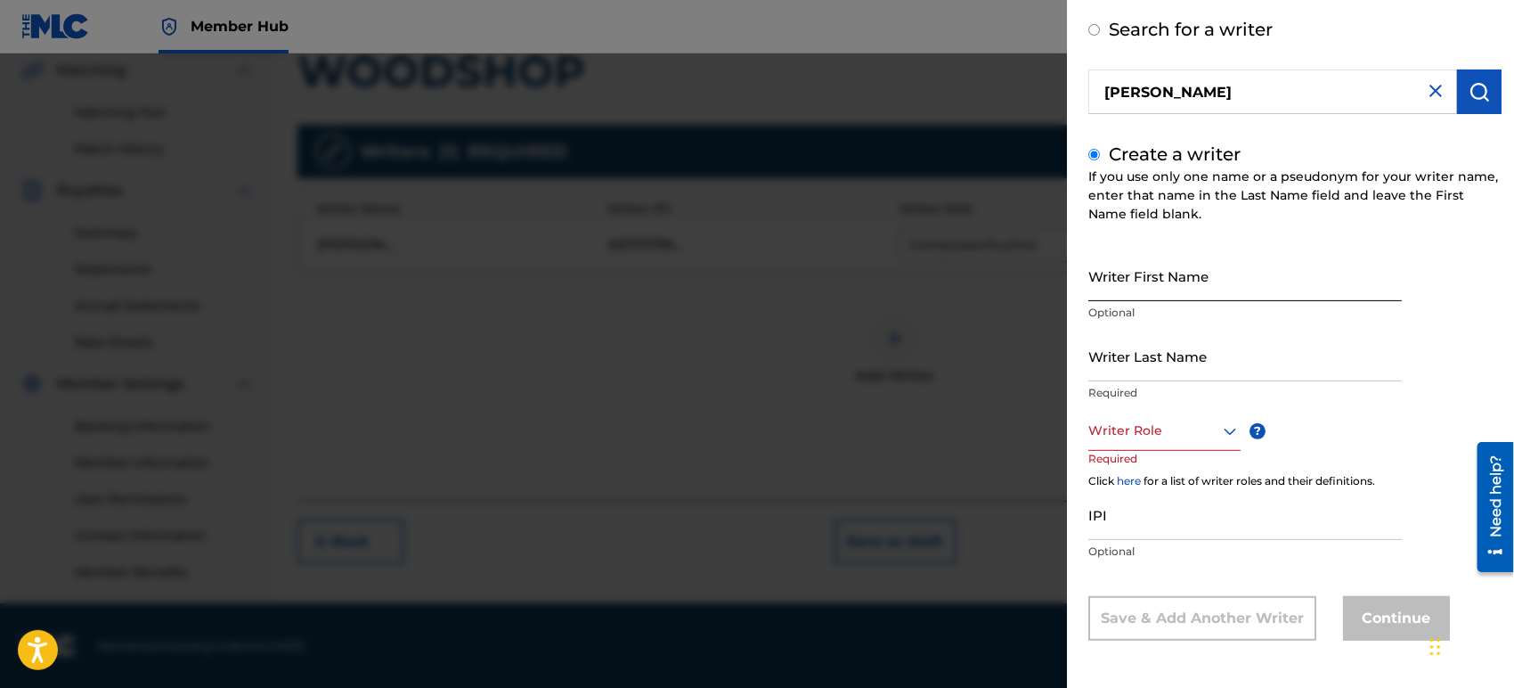
click at [1150, 275] on input "Writer First Name" at bounding box center [1245, 275] width 314 height 51
type input "h"
type input "[PERSON_NAME]"
click at [1176, 426] on div at bounding box center [1164, 431] width 152 height 22
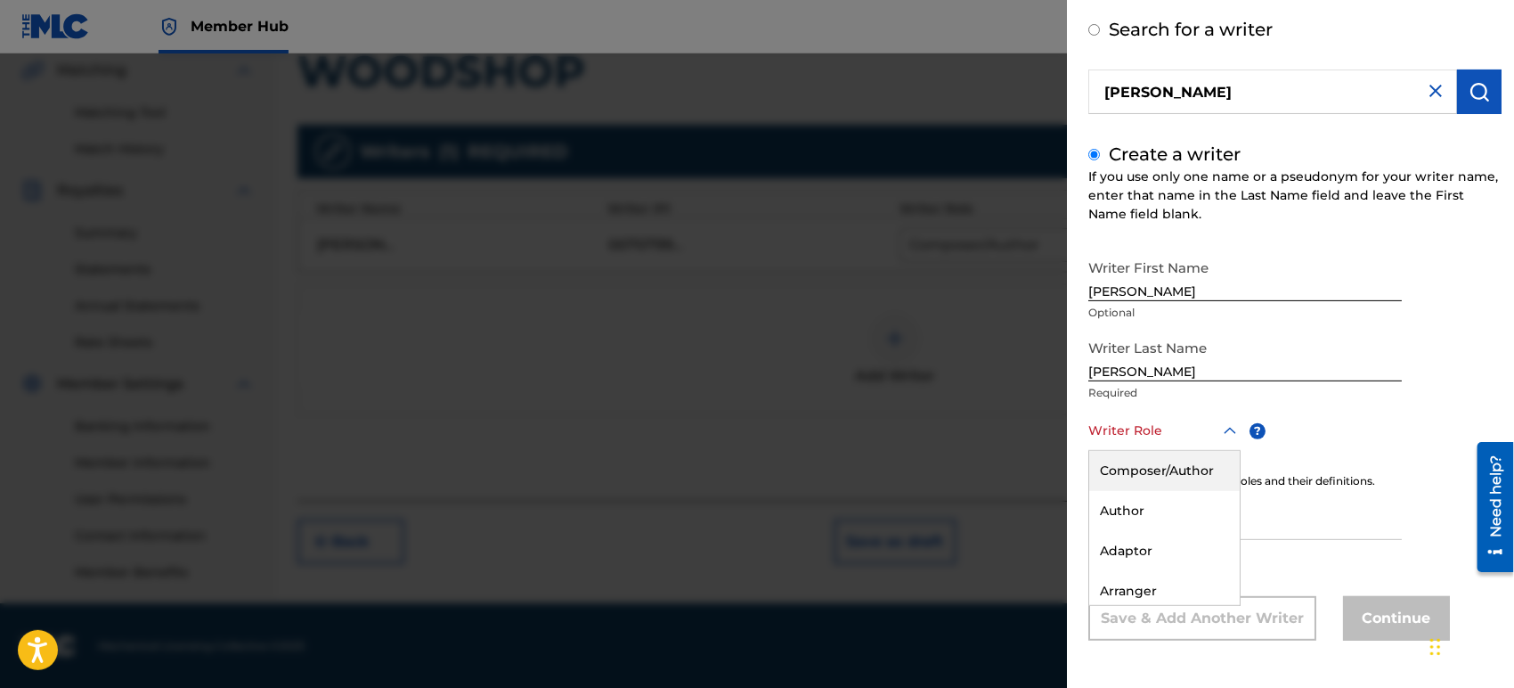
click at [1168, 466] on div "Composer/Author" at bounding box center [1164, 471] width 151 height 40
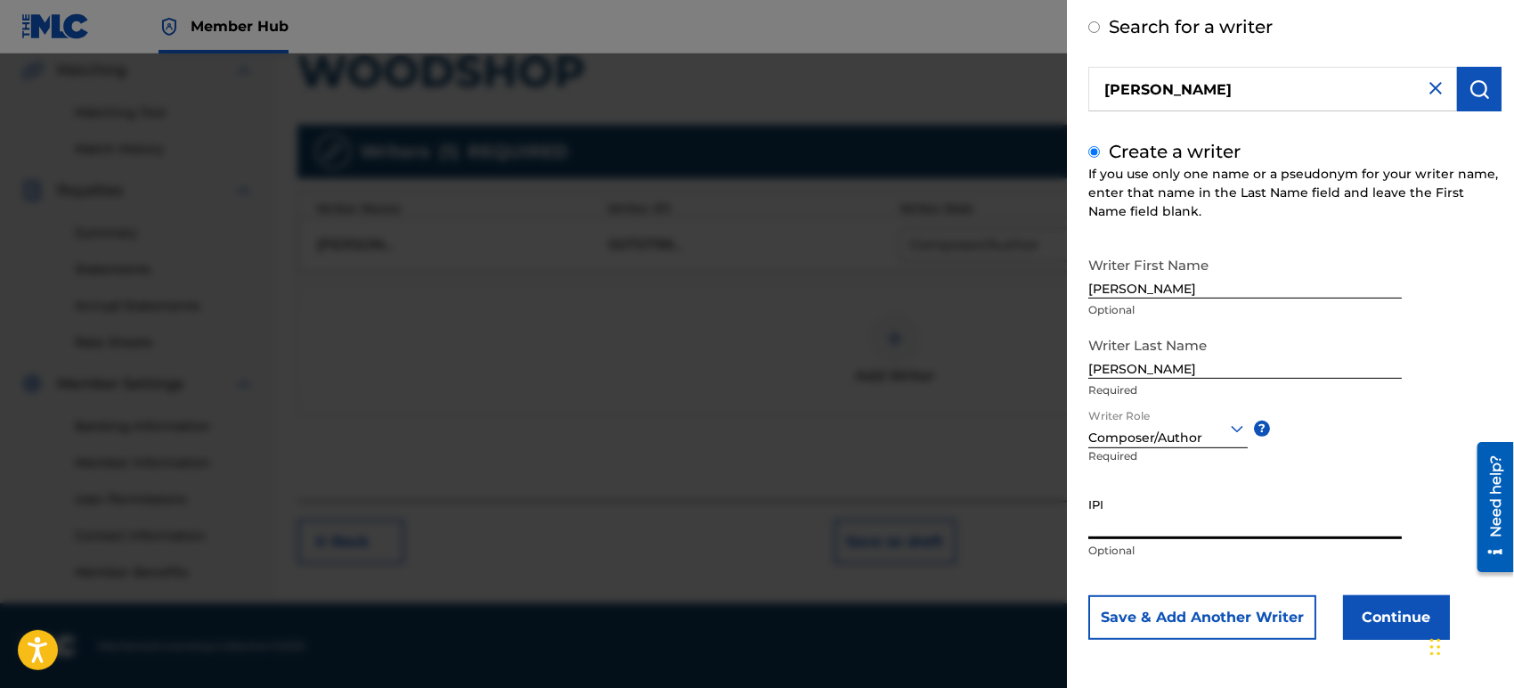
paste input "577414231"
type input "577414231"
click at [1417, 610] on button "Continue" at bounding box center [1396, 617] width 107 height 45
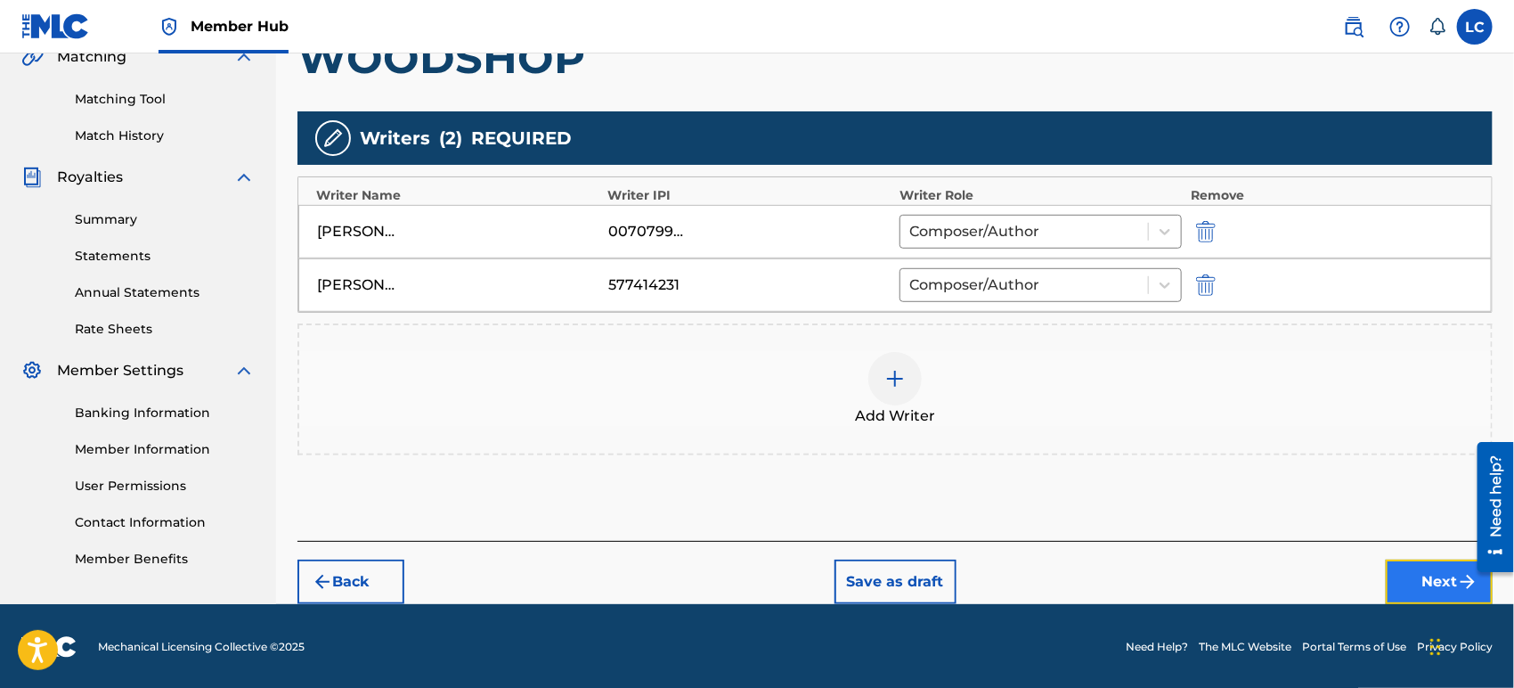
click at [1392, 573] on button "Next" at bounding box center [1439, 581] width 107 height 45
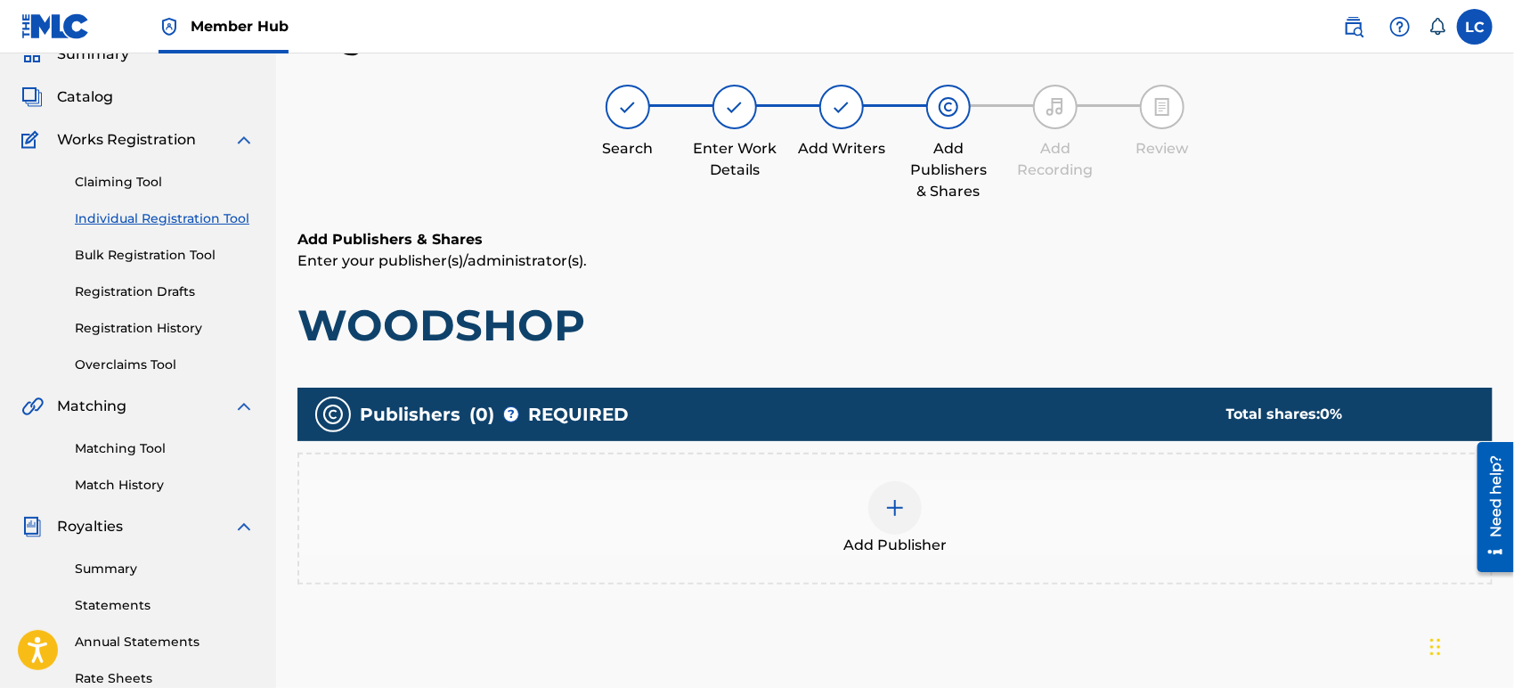
scroll to position [79, 0]
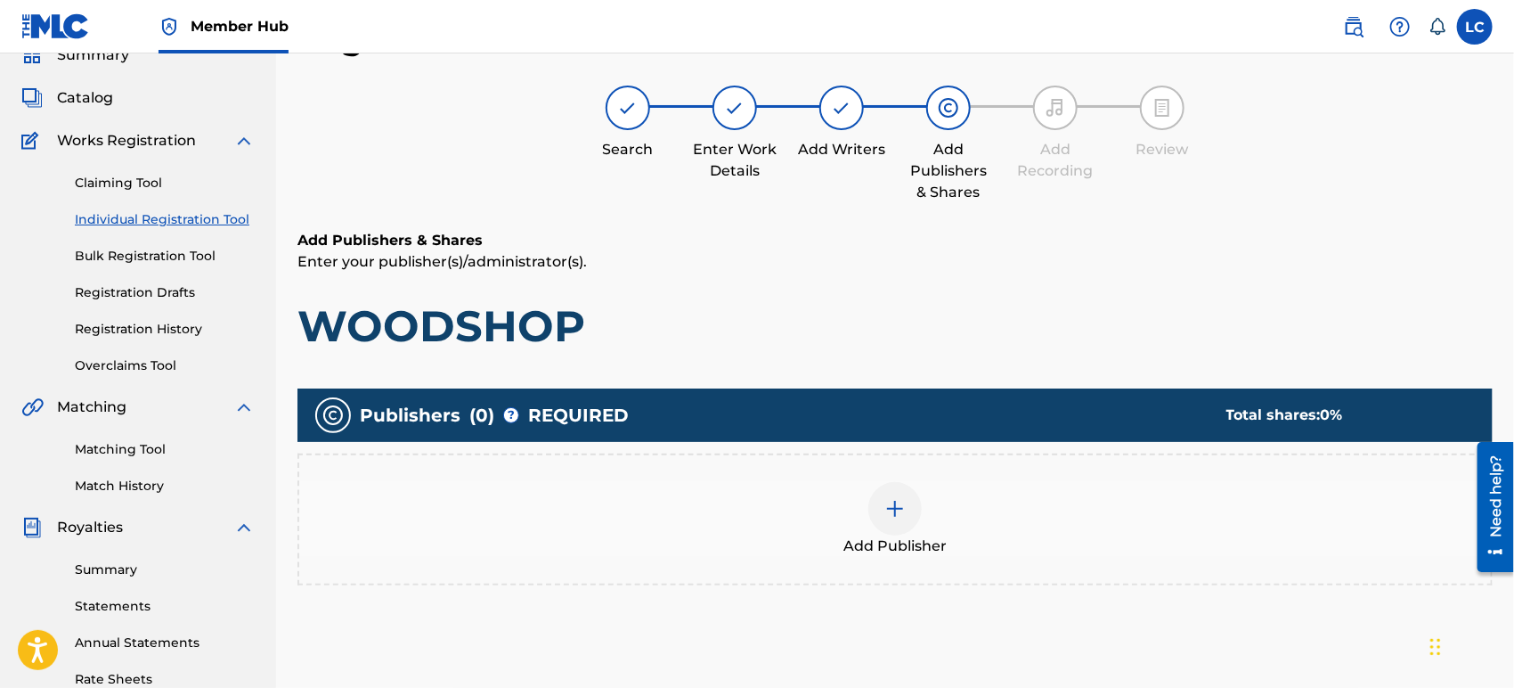
click at [1008, 524] on div "Add Publisher" at bounding box center [895, 519] width 1192 height 75
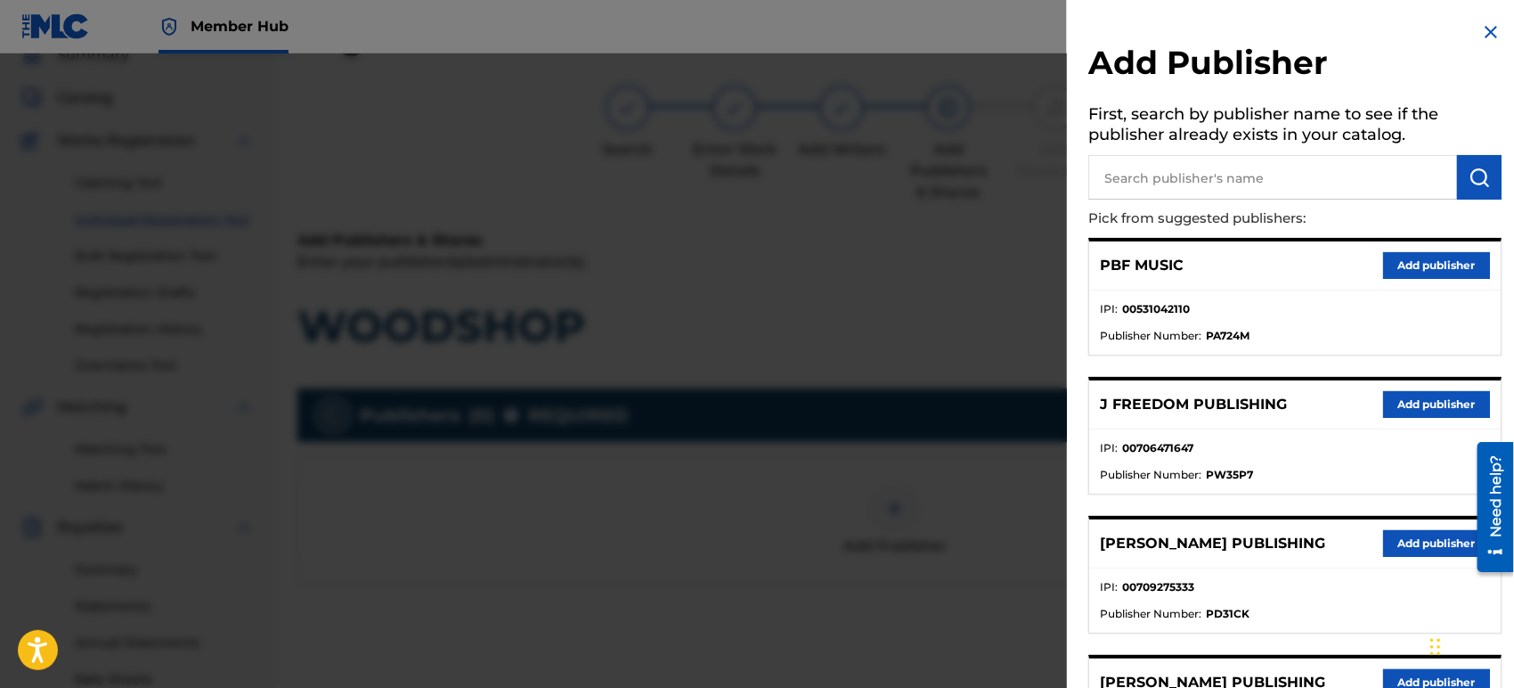
click at [1173, 183] on input "text" at bounding box center [1272, 177] width 369 height 45
type input "ALA"
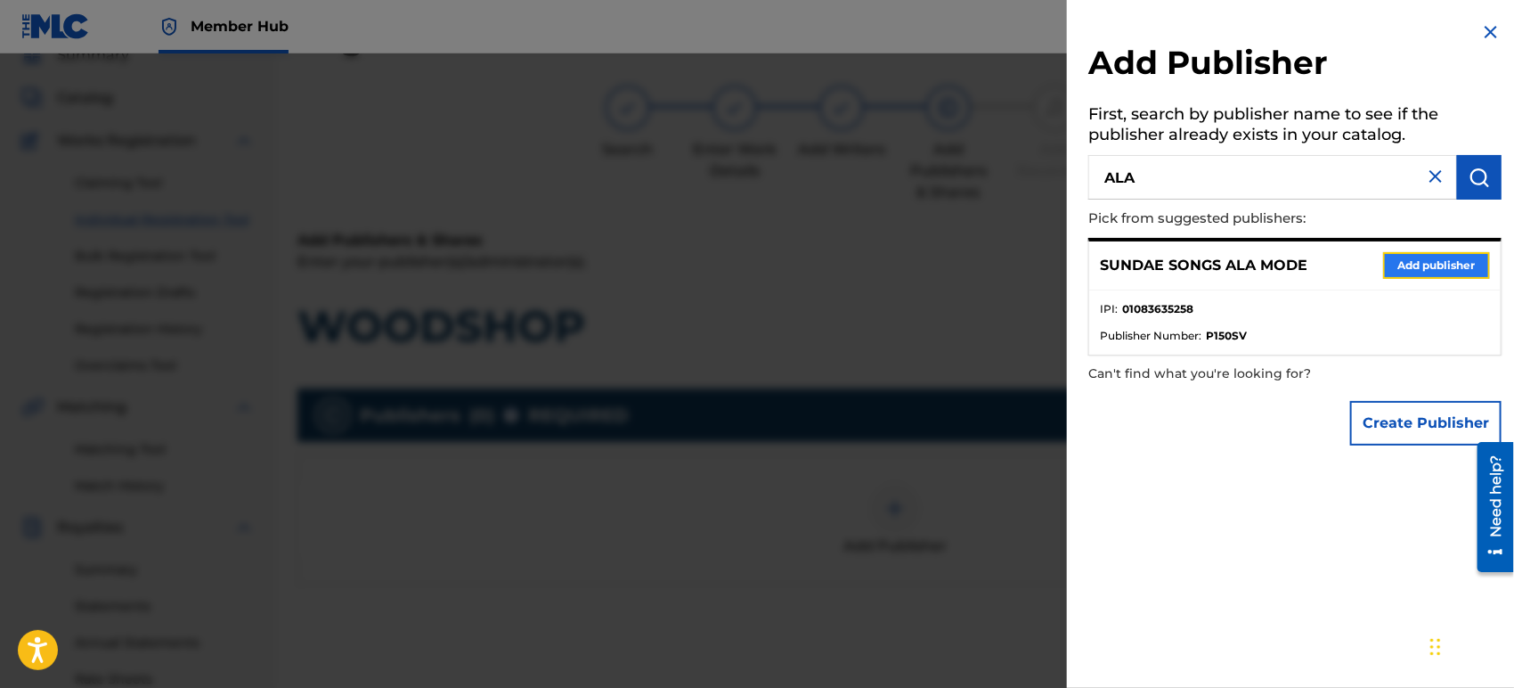
click at [1463, 276] on button "Add publisher" at bounding box center [1436, 265] width 107 height 27
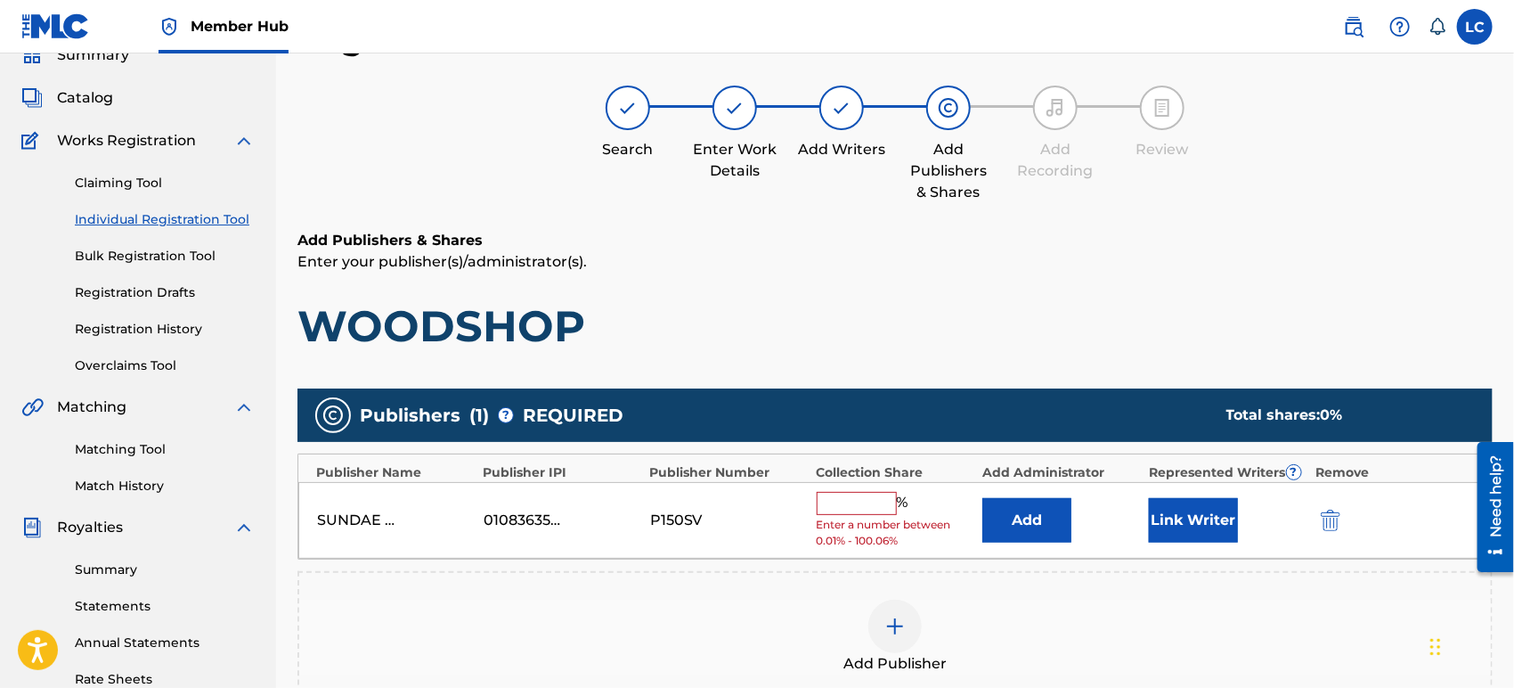
click at [844, 511] on input "text" at bounding box center [857, 503] width 80 height 23
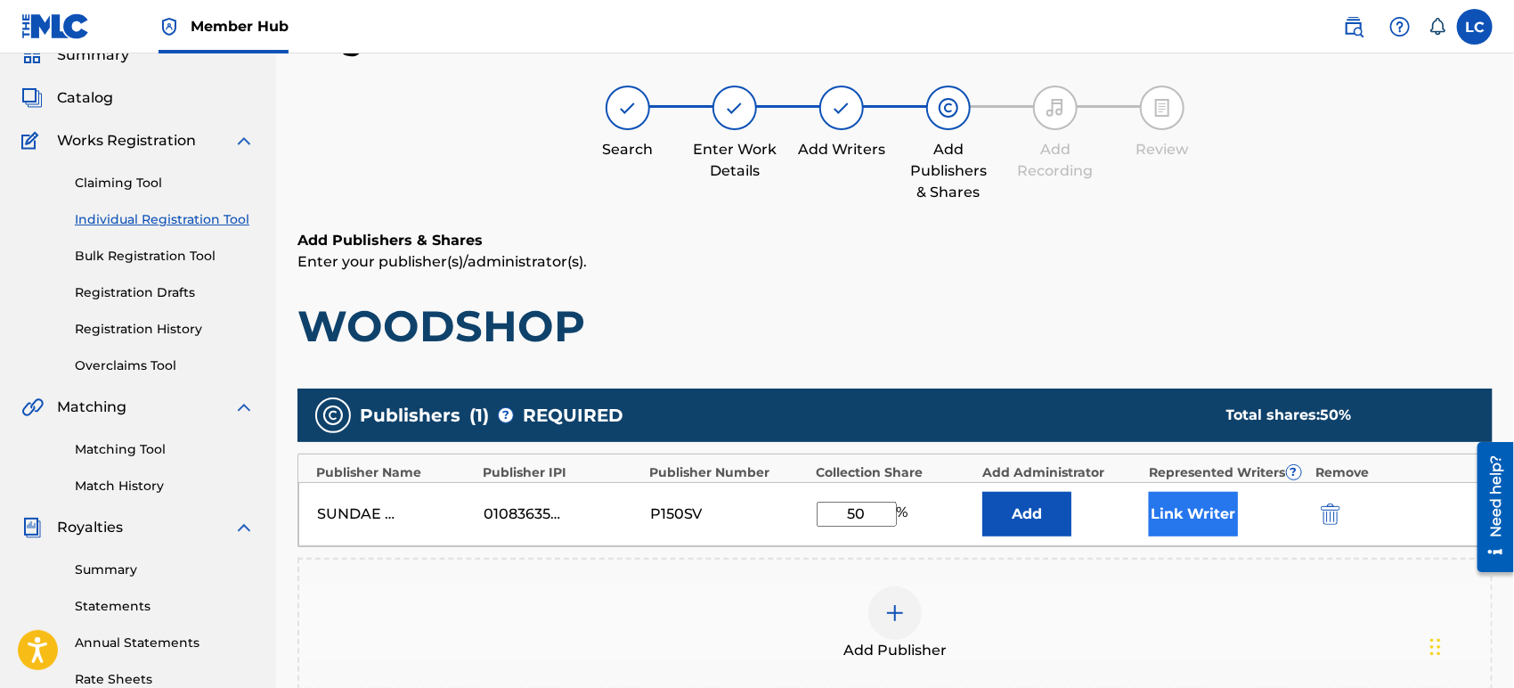
type input "50"
click at [1209, 523] on button "Link Writer" at bounding box center [1193, 514] width 89 height 45
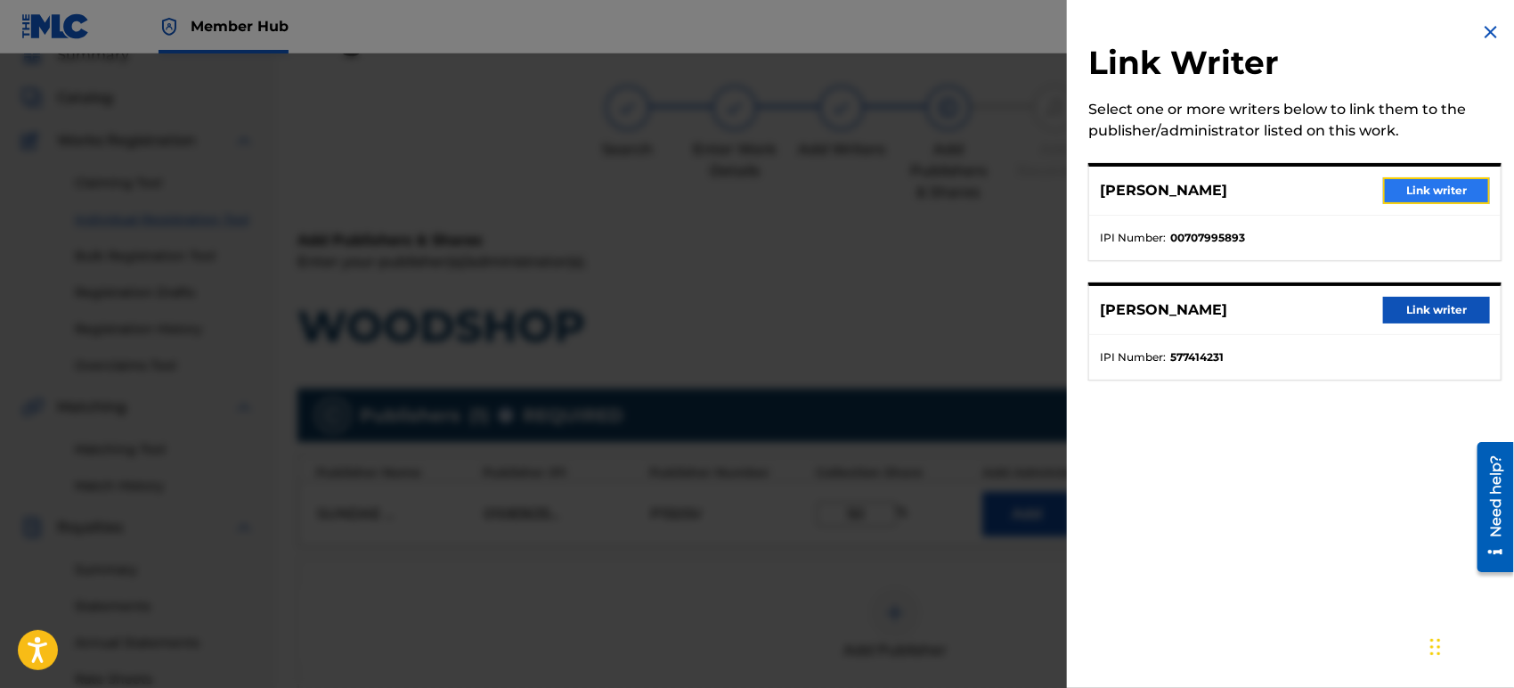
click at [1416, 183] on button "Link writer" at bounding box center [1436, 190] width 107 height 27
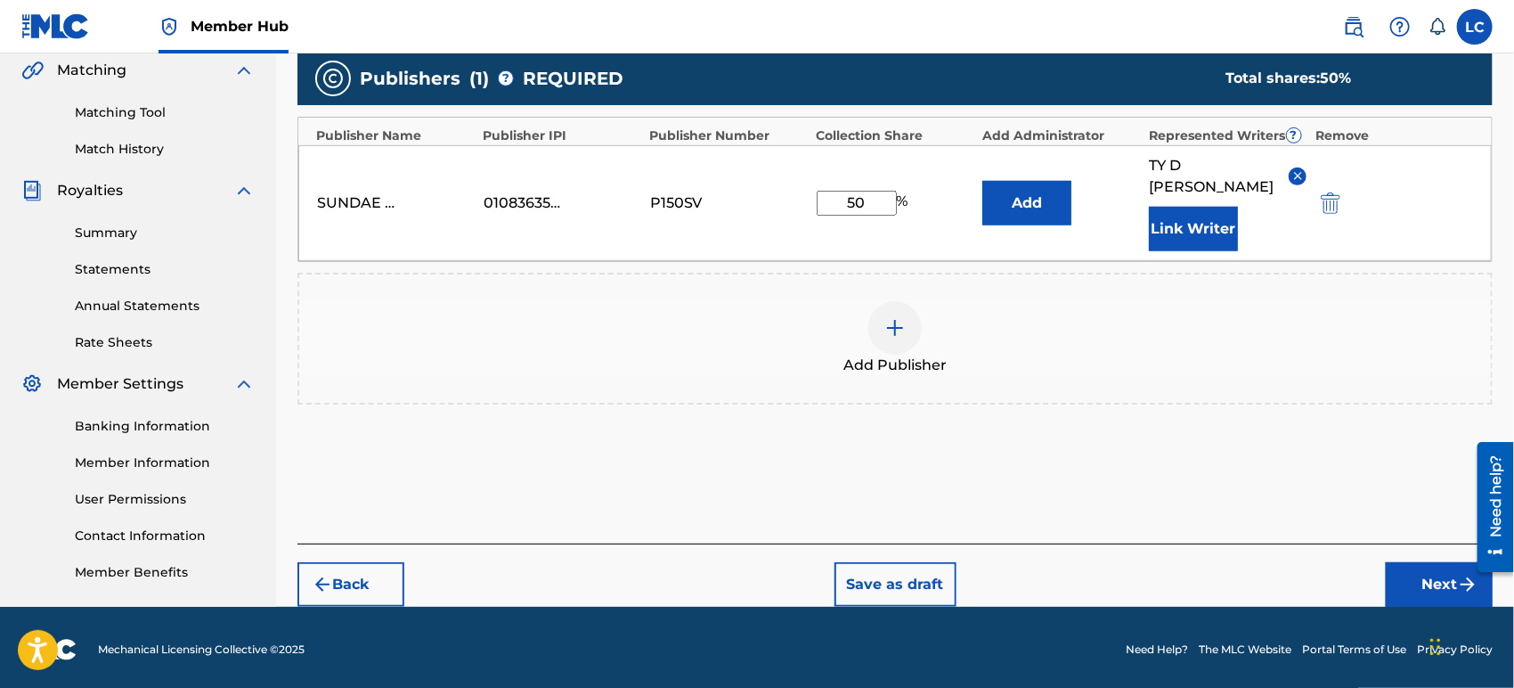
click at [1384, 554] on div "Back Save as draft Next" at bounding box center [894, 574] width 1195 height 63
click at [1402, 562] on button "Next" at bounding box center [1439, 584] width 107 height 45
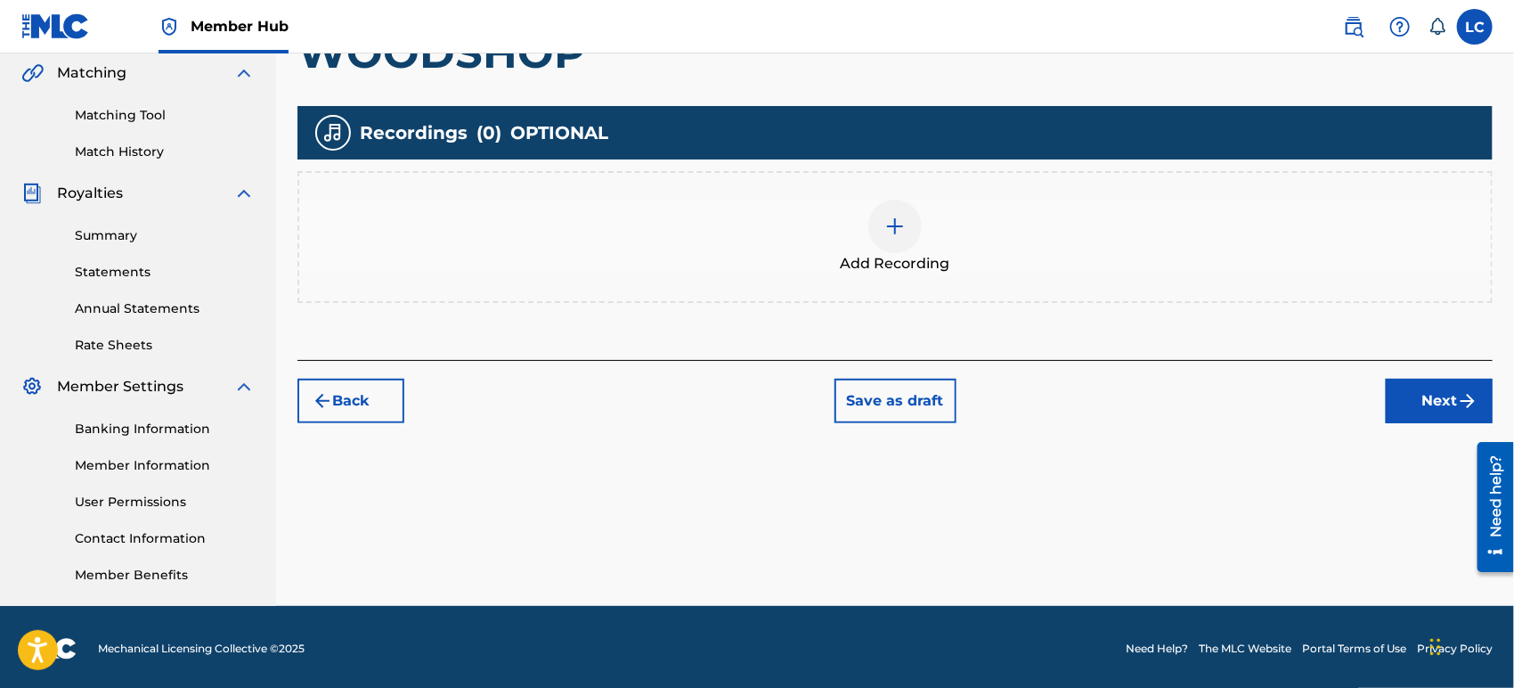
scroll to position [416, 0]
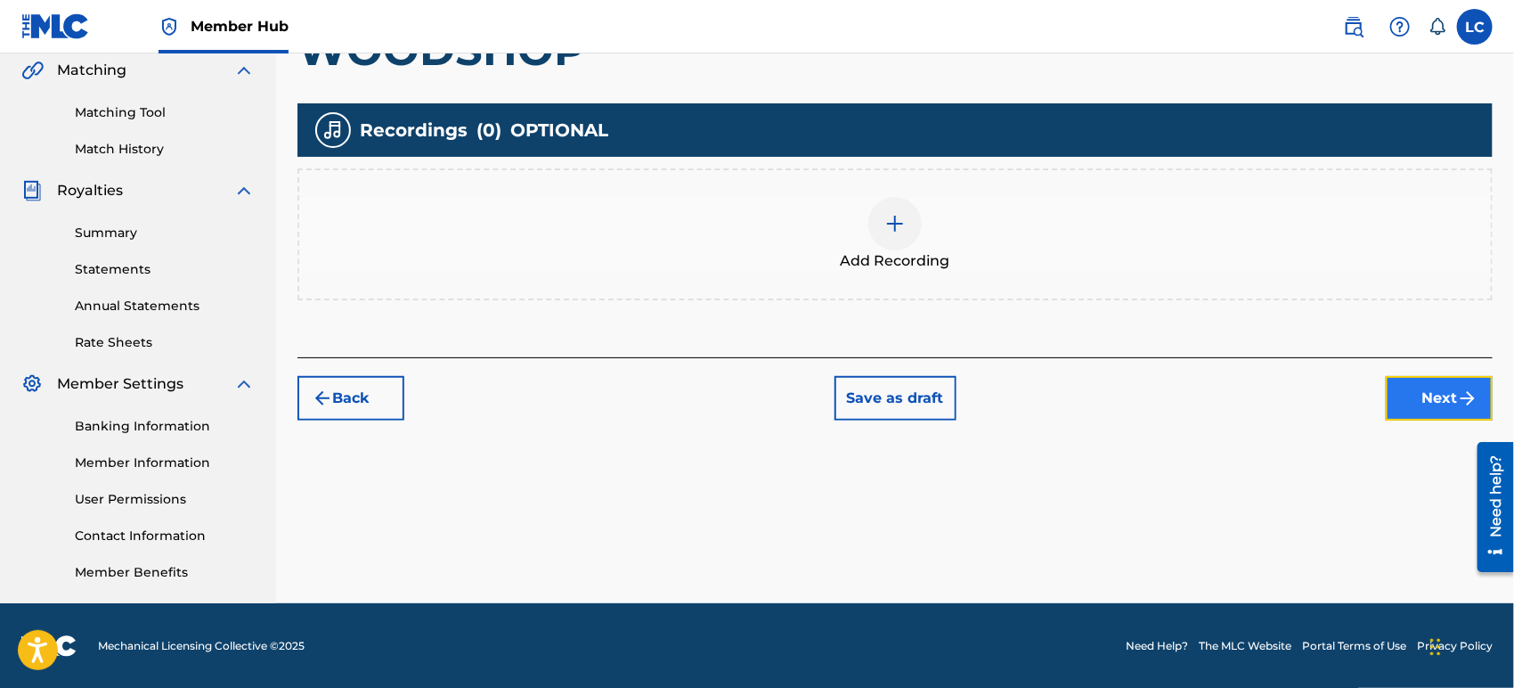
click at [1427, 393] on button "Next" at bounding box center [1439, 398] width 107 height 45
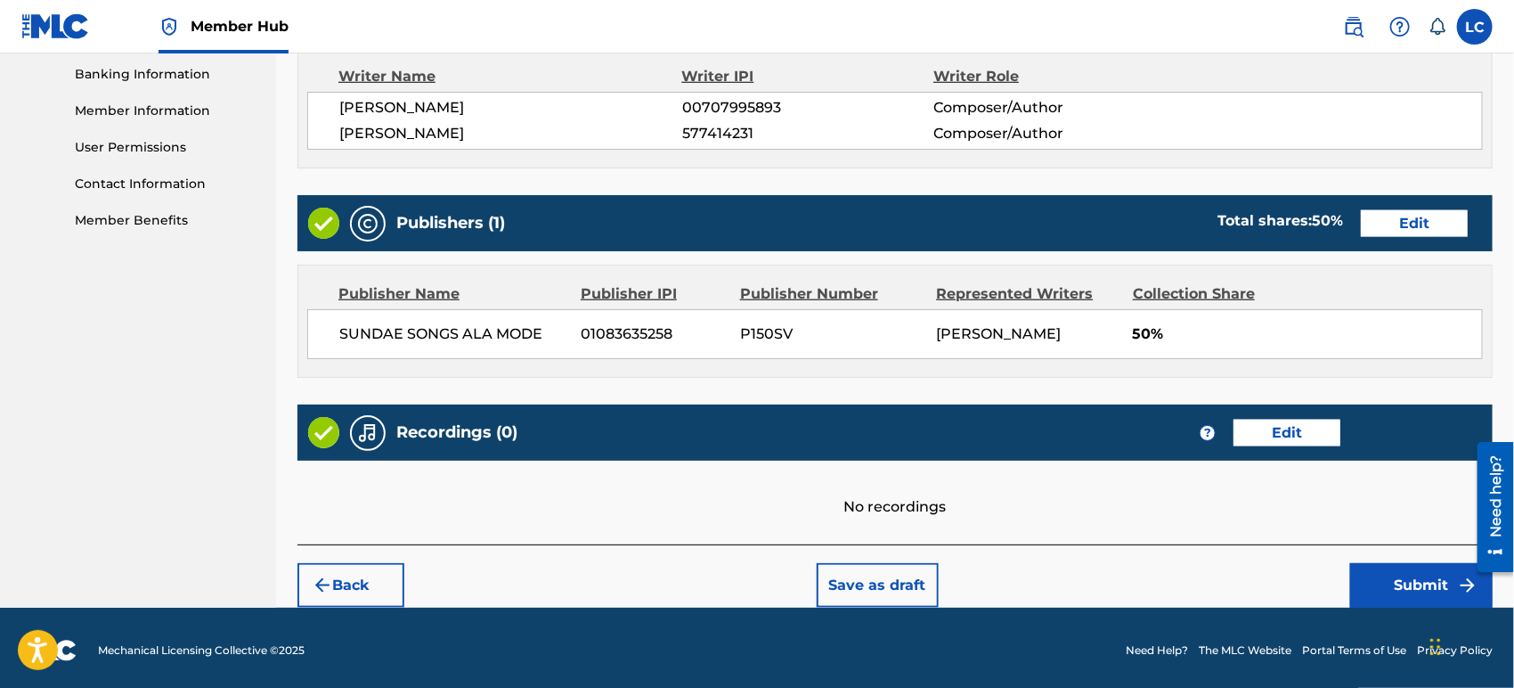
scroll to position [771, 0]
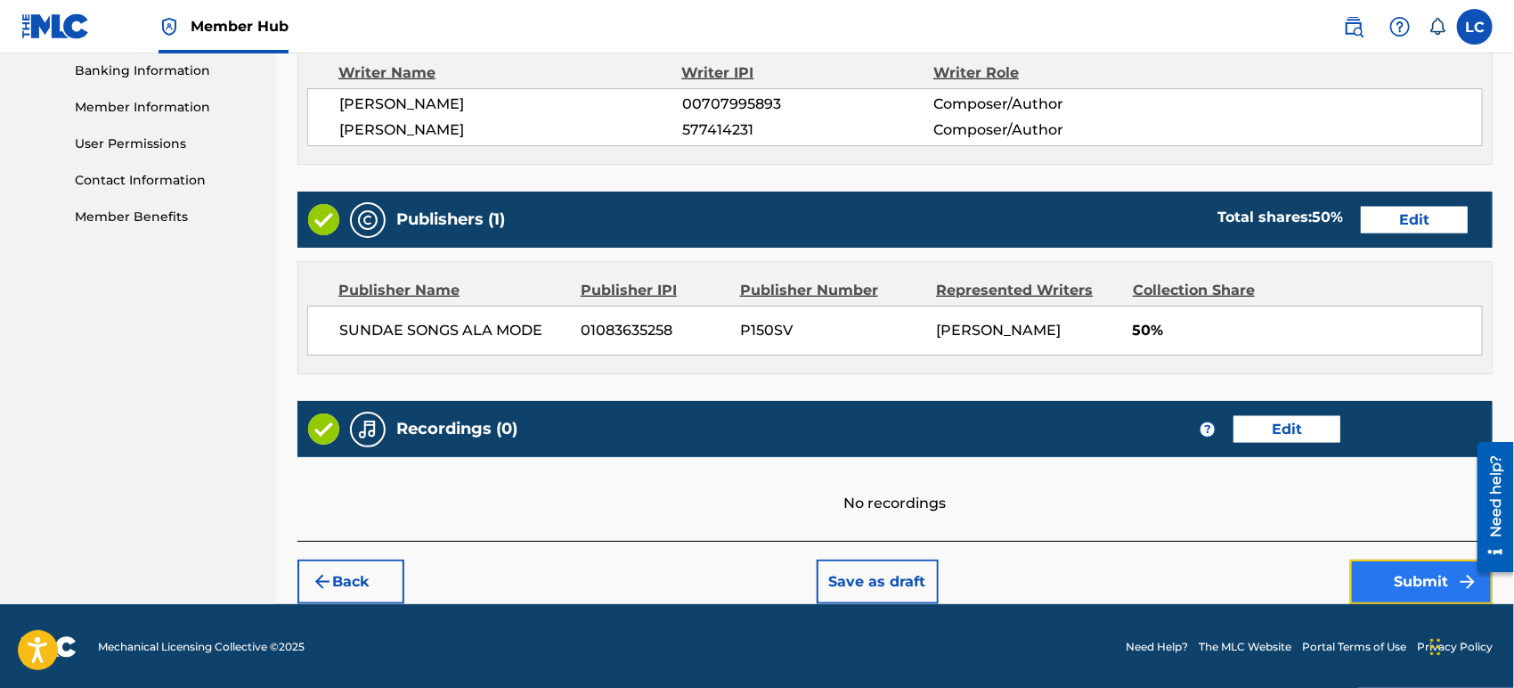
click at [1382, 574] on button "Submit" at bounding box center [1421, 581] width 143 height 45
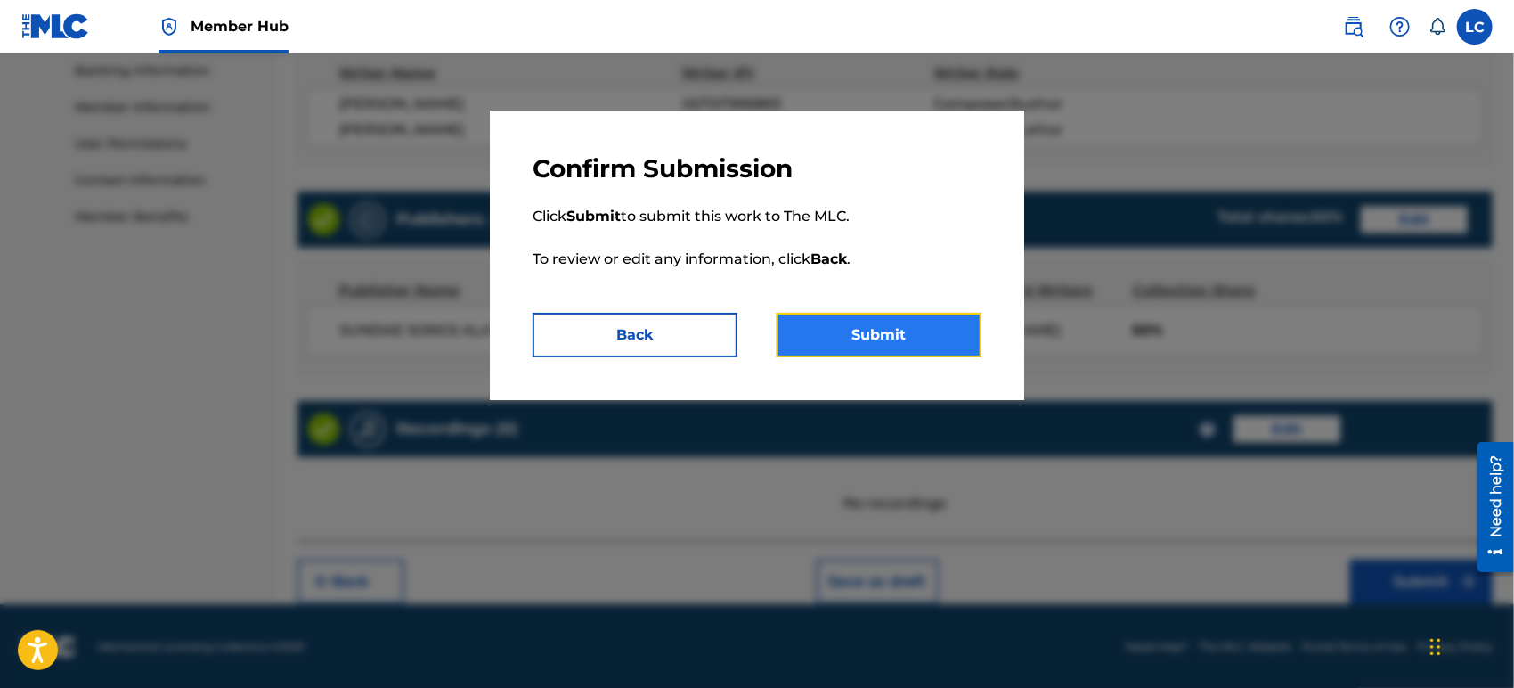
click at [874, 343] on button "Submit" at bounding box center [879, 335] width 205 height 45
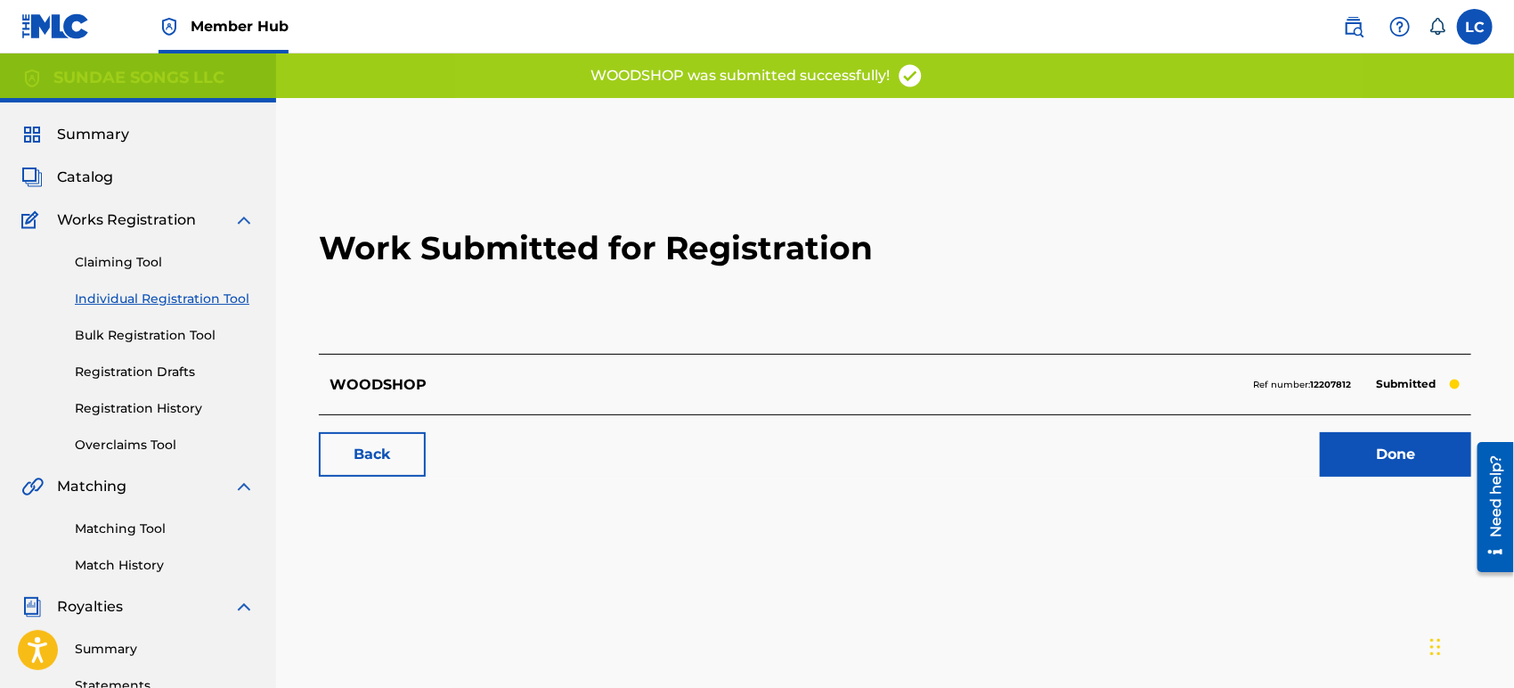
click at [1323, 383] on strong "12207812" at bounding box center [1330, 385] width 41 height 12
copy strong "12207812"
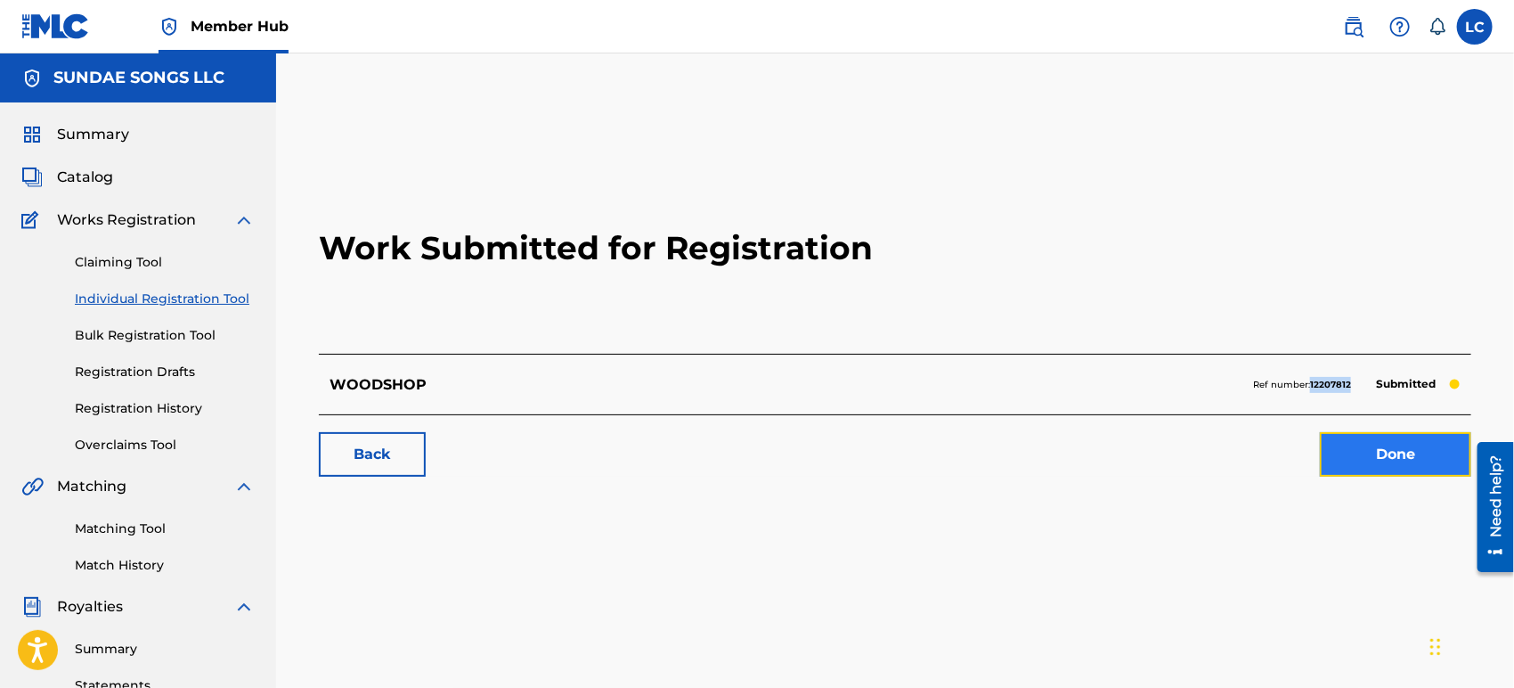
click at [1392, 452] on link "Done" at bounding box center [1395, 454] width 151 height 45
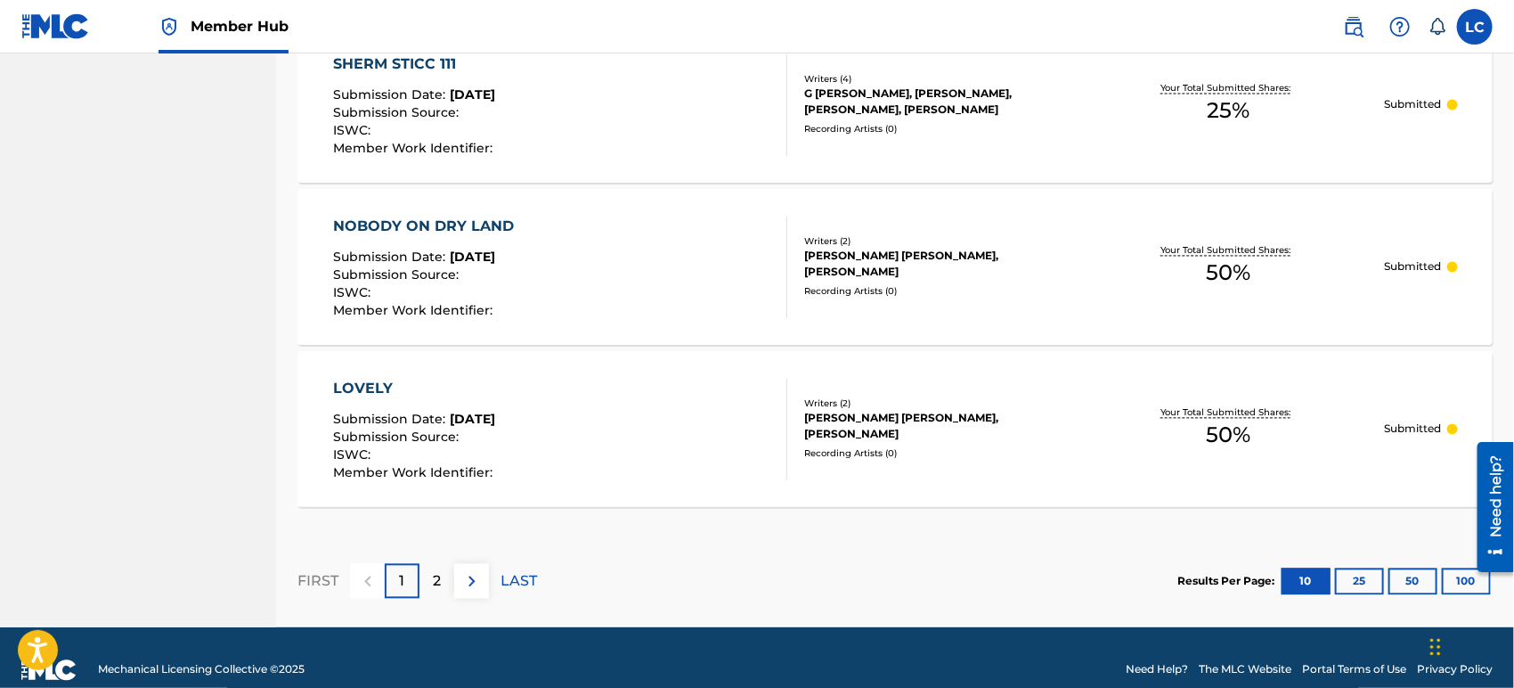
scroll to position [1684, 0]
